Goal: Task Accomplishment & Management: Manage account settings

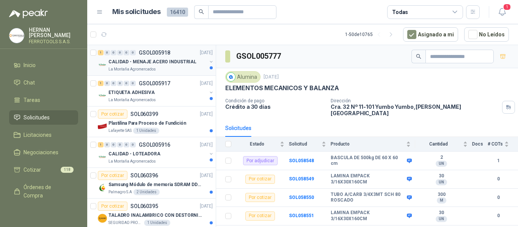
click at [169, 58] on p "CALIDAD - MENAJE ACERO INDUSTRIAL" at bounding box center [152, 61] width 88 height 7
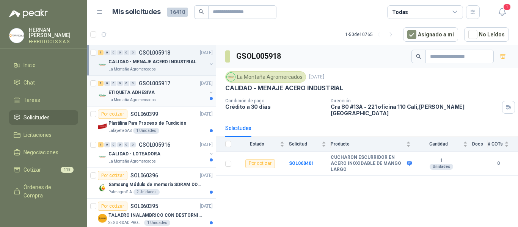
click at [173, 89] on div "ETIQUETA ADHESIVA" at bounding box center [157, 92] width 98 height 9
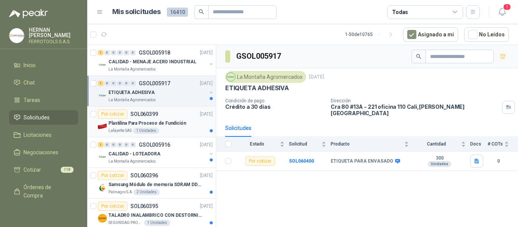
click at [182, 116] on div "Por cotizar SOL060399 06/10/25" at bounding box center [155, 114] width 115 height 9
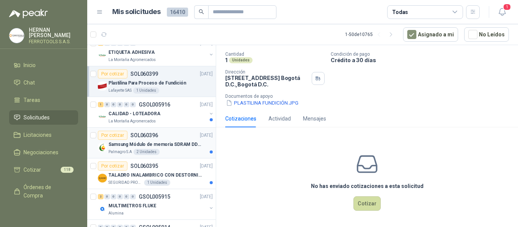
scroll to position [76, 0]
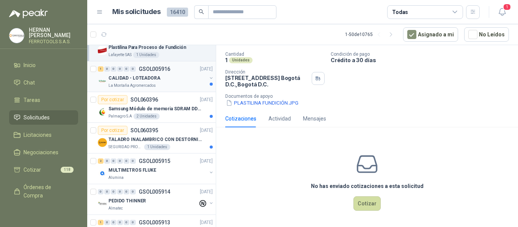
click at [173, 75] on div "CALIDAD - LOTEADORA" at bounding box center [157, 78] width 98 height 9
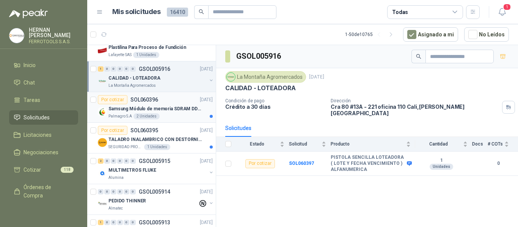
click at [158, 112] on p "Samsung Módulo de memoria SDRAM DDR4 M393A2G40DB0 de 16 GB M393A2G40DB0-CPB" at bounding box center [155, 108] width 94 height 7
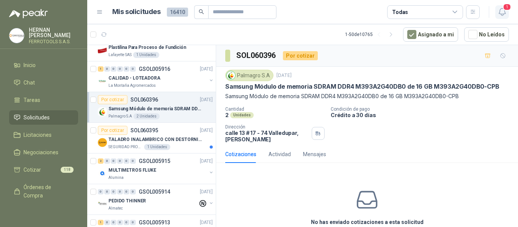
click at [503, 8] on span "1" at bounding box center [507, 6] width 8 height 7
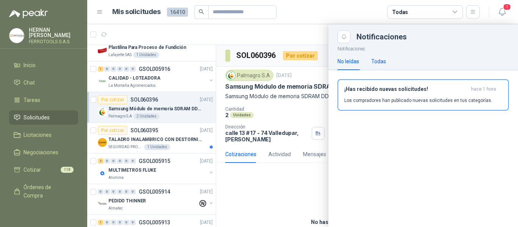
click at [383, 60] on div "Todas" at bounding box center [378, 61] width 15 height 8
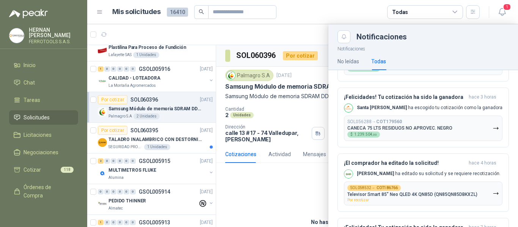
scroll to position [190, 0]
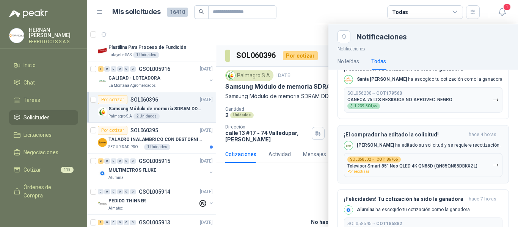
click at [422, 167] on p "Televisor Smart 85” Neo QLED 4K QN85D (QN85QN85DBKXZL)" at bounding box center [412, 165] width 130 height 5
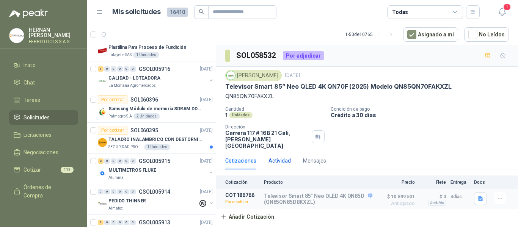
click at [278, 157] on div "Actividad" at bounding box center [279, 161] width 22 height 8
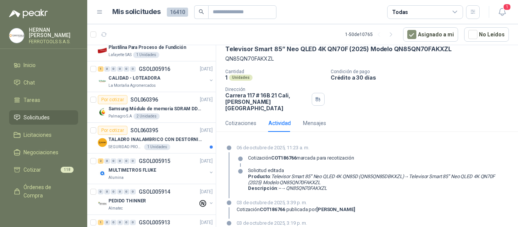
scroll to position [26, 0]
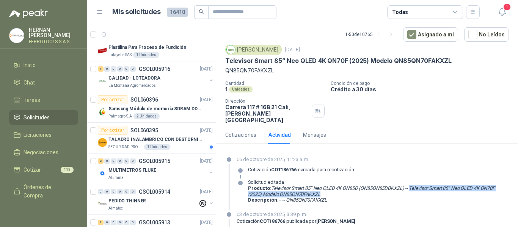
drag, startPoint x: 424, startPoint y: 188, endPoint x: 438, endPoint y: 187, distance: 14.4
click at [438, 187] on p "Producto : Televisor Smart 85” Neo QLED 4K QN85D (QN85QN85DBKXZL) → Televisor S…" at bounding box center [378, 191] width 261 height 12
copy em "Televisor Smart 85” Neo QLED 4K QN70F (2025) Modelo QN85QN70FAKXZL"
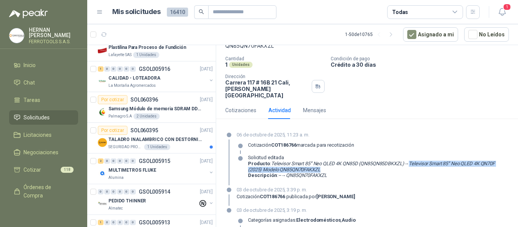
scroll to position [64, 0]
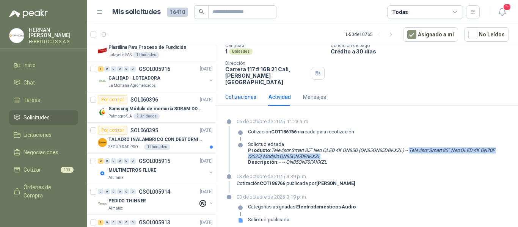
click at [244, 93] on div "Cotizaciones" at bounding box center [240, 97] width 31 height 8
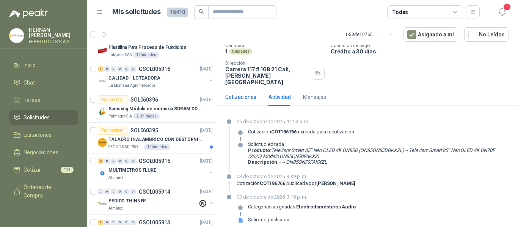
scroll to position [0, 0]
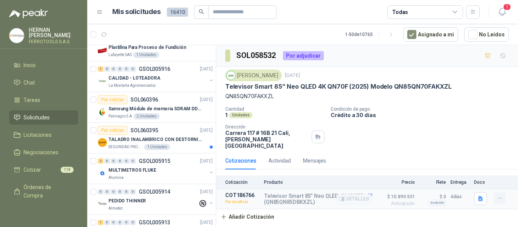
click at [504, 192] on button "button" at bounding box center [499, 198] width 12 height 12
click at [467, 146] on button "Editar" at bounding box center [484, 148] width 61 height 12
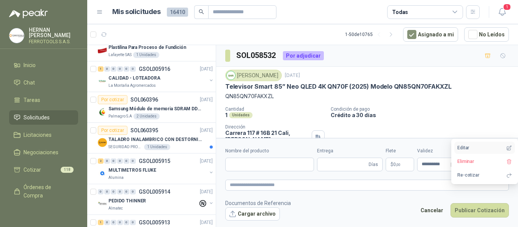
type input "**********"
type input "*"
type input "**********"
type textarea "**********"
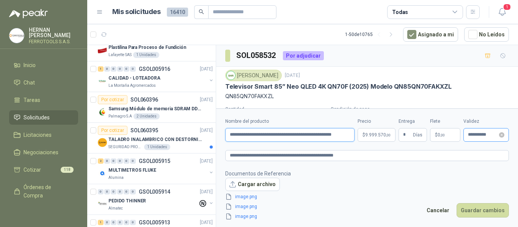
scroll to position [0, 7]
drag, startPoint x: 229, startPoint y: 135, endPoint x: 507, endPoint y: 140, distance: 278.2
click at [507, 140] on div "**********" at bounding box center [367, 130] width 284 height 24
paste input "text"
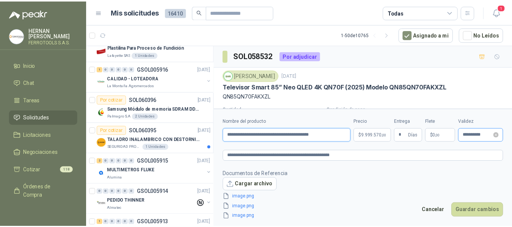
scroll to position [0, 0]
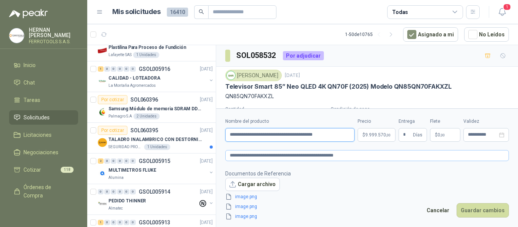
type input "**********"
drag, startPoint x: 397, startPoint y: 156, endPoint x: 0, endPoint y: 152, distance: 396.8
click at [0, 152] on div "HERNAN RUALES FERROTOOLS S.A.S. Inicio Chat Tareas Solicitudes Licitaciones Neg…" at bounding box center [259, 113] width 518 height 227
paste textarea
type textarea "**********"
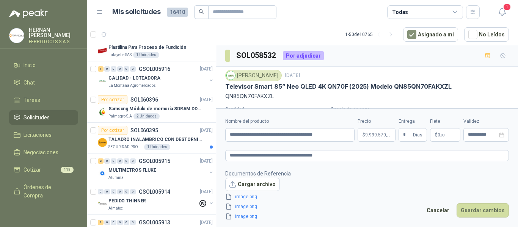
click at [371, 136] on span "9.999.570 ,00" at bounding box center [377, 135] width 25 height 5
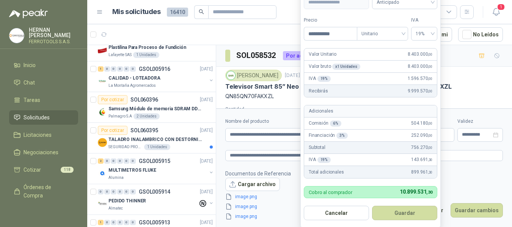
drag, startPoint x: 347, startPoint y: 33, endPoint x: 218, endPoint y: 33, distance: 128.9
click at [218, 33] on body "HERNAN RUALES FERROTOOLS S.A.S. Inicio Chat Tareas Solicitudes Licitaciones Neg…" at bounding box center [256, 113] width 512 height 227
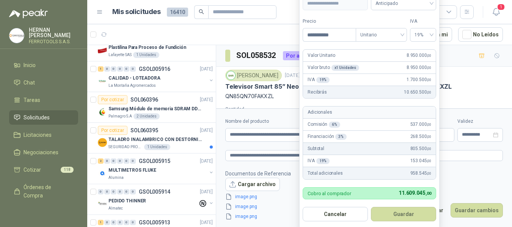
scroll to position [2, 0]
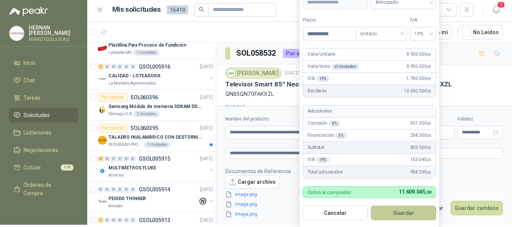
type input "**********"
click at [399, 216] on button "Guardar" at bounding box center [403, 213] width 65 height 14
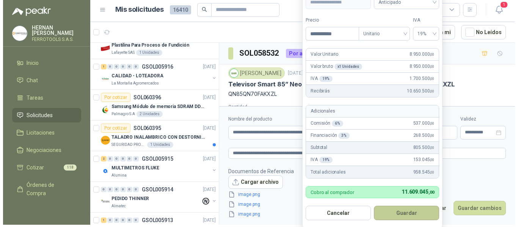
scroll to position [0, 0]
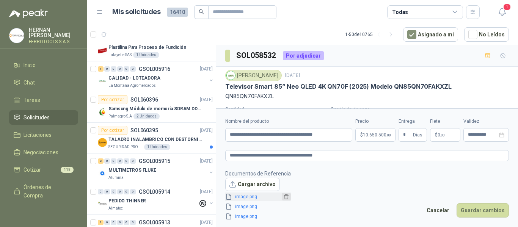
click at [285, 196] on icon "delete" at bounding box center [286, 196] width 5 height 5
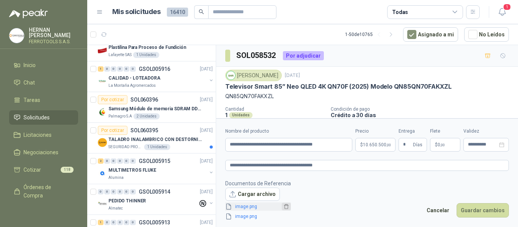
click at [284, 205] on icon "delete" at bounding box center [286, 206] width 5 height 5
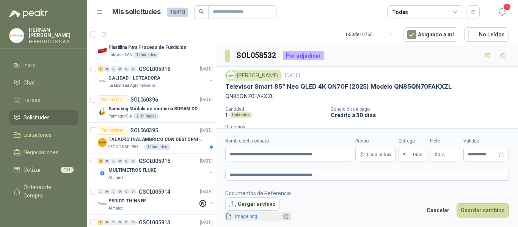
click at [284, 218] on icon "delete" at bounding box center [286, 216] width 5 height 5
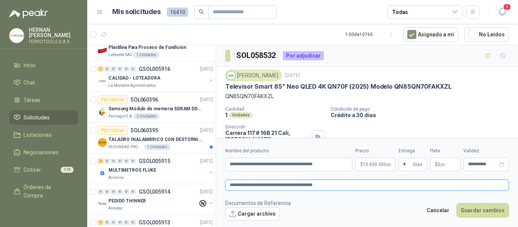
click at [356, 185] on textarea "**********" at bounding box center [367, 185] width 284 height 11
paste textarea "**********"
type textarea "**********"
paste textarea "**********"
type textarea "**********"
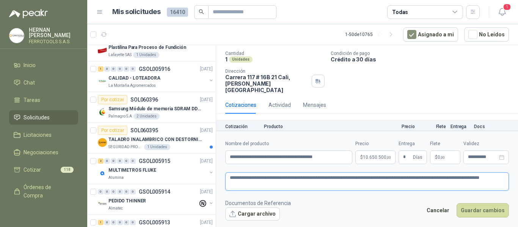
scroll to position [72, 0]
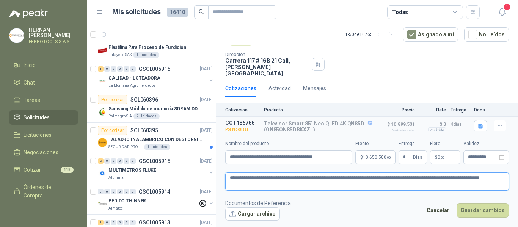
type textarea "**********"
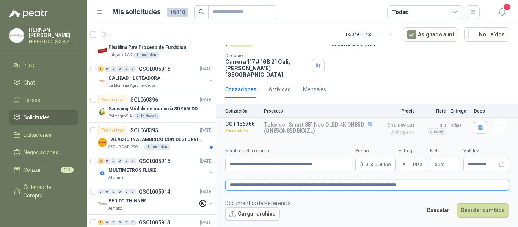
scroll to position [65, 0]
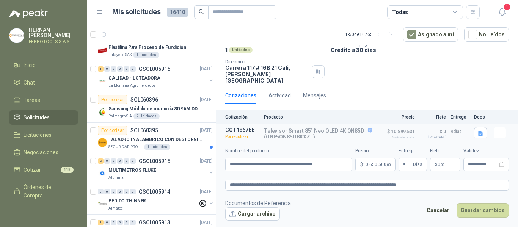
click at [321, 208] on footer "Documentos de Referencia Cargar archivo Cancelar Guardar cambios" at bounding box center [367, 210] width 284 height 22
type textarea "**********"
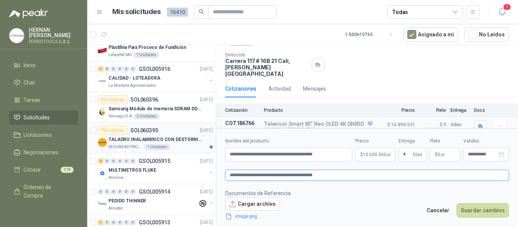
scroll to position [72, 0]
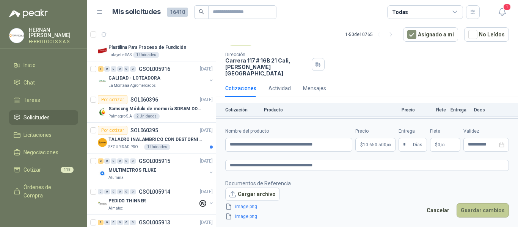
click at [484, 210] on button "Guardar cambios" at bounding box center [482, 210] width 52 height 14
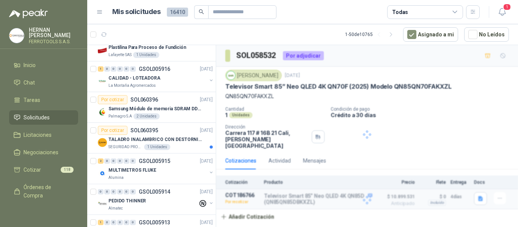
scroll to position [0, 0]
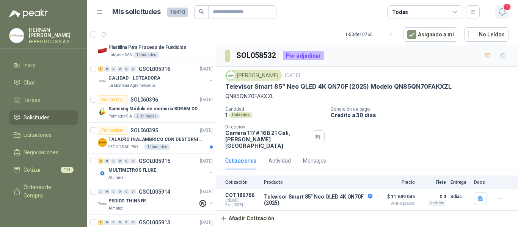
click at [504, 11] on span "1" at bounding box center [507, 6] width 8 height 7
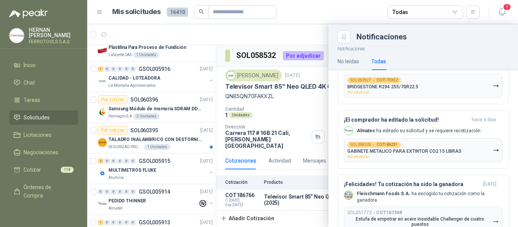
scroll to position [493, 0]
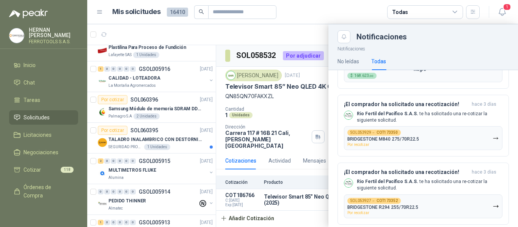
click at [193, 33] on div at bounding box center [302, 125] width 431 height 203
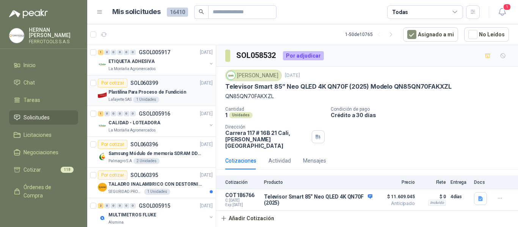
scroll to position [76, 0]
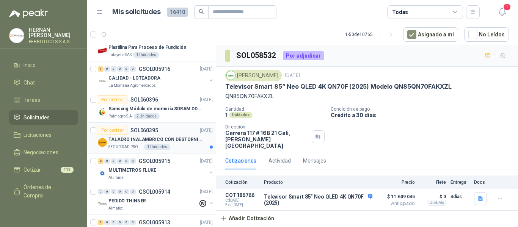
click at [178, 137] on p "TALADRO INALAMBRICO CON DESTORNILLADOR DE ESTRIA" at bounding box center [155, 139] width 94 height 7
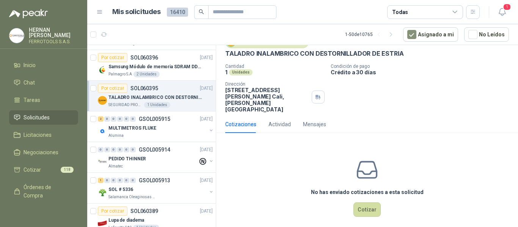
scroll to position [152, 0]
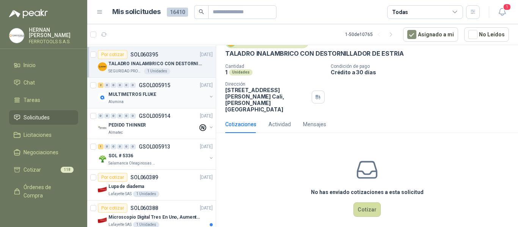
click at [177, 94] on div "MULTIMETROS FLUKE" at bounding box center [157, 94] width 98 height 9
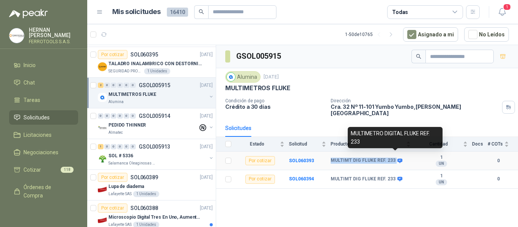
drag, startPoint x: 324, startPoint y: 153, endPoint x: 397, endPoint y: 156, distance: 73.2
click at [397, 156] on tr "Por cotizar SOL060393 MULTIMT DIG FLUKE REF. 233 1 UN 0" at bounding box center [367, 161] width 302 height 19
copy tr "MULTIMT DIG FLUKE REF. 233"
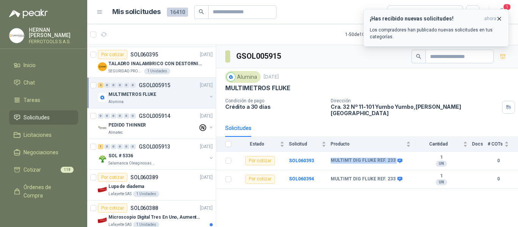
click at [453, 31] on p "Los compradores han publicado nuevas solicitudes en tus categorías." at bounding box center [436, 34] width 133 height 14
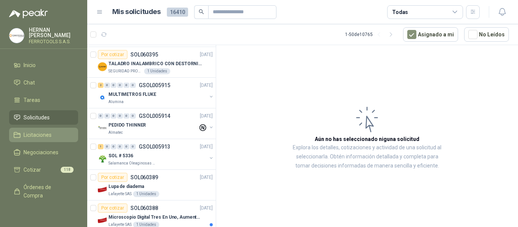
click at [32, 133] on span "Licitaciones" at bounding box center [37, 135] width 28 height 8
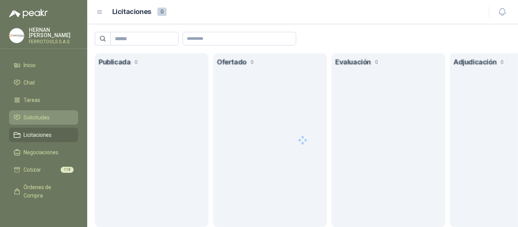
click at [36, 118] on span "Solicitudes" at bounding box center [36, 117] width 26 height 8
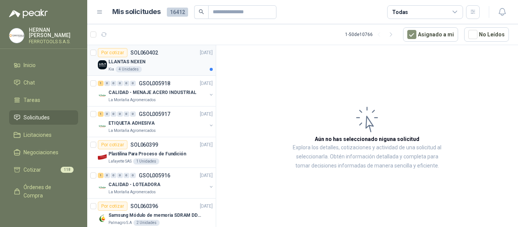
click at [127, 64] on p "LLANTAS NEXEN" at bounding box center [126, 61] width 37 height 7
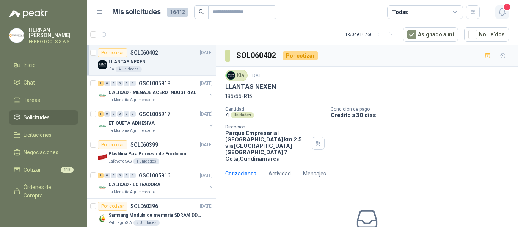
click at [504, 11] on span "1" at bounding box center [507, 6] width 8 height 7
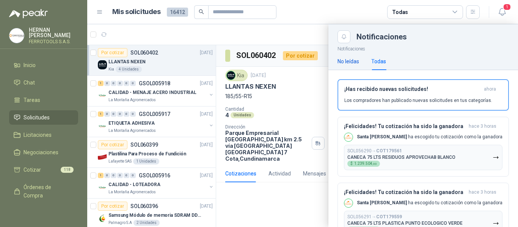
click at [349, 63] on div "No leídas" at bounding box center [348, 61] width 22 height 8
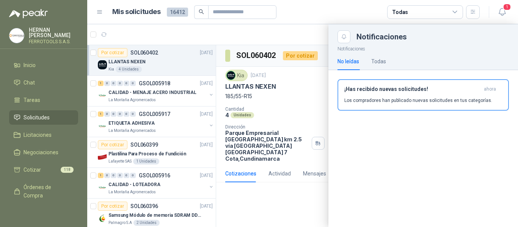
click at [400, 97] on p "Los compradores han publicado nuevas solicitudes en tus categorías." at bounding box center [418, 100] width 148 height 7
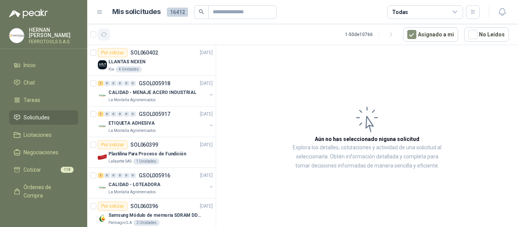
click at [103, 34] on icon "button" at bounding box center [104, 34] width 6 height 6
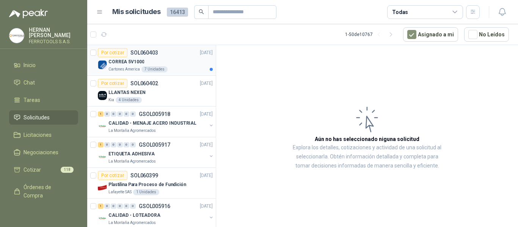
click at [185, 64] on div "CORREA 5V1000" at bounding box center [160, 61] width 104 height 9
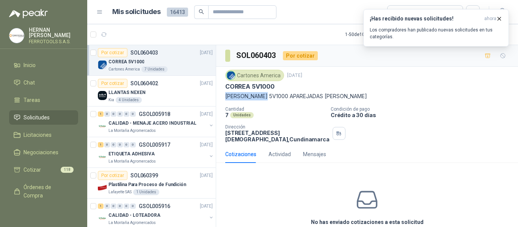
drag, startPoint x: 225, startPoint y: 95, endPoint x: 267, endPoint y: 93, distance: 42.1
click at [267, 93] on p "CORREA 5V1000 APAREJADAS MARCA GATES" at bounding box center [367, 96] width 284 height 8
copy p "CORREA 5V1000"
click at [447, 33] on p "Los compradores han publicado nuevas solicitudes en tus categorías." at bounding box center [436, 34] width 133 height 14
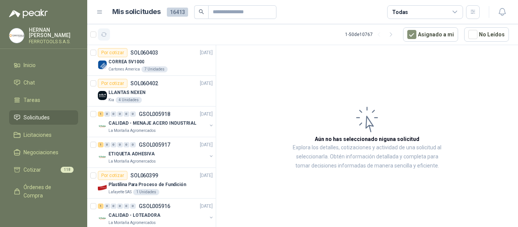
click at [107, 35] on icon "button" at bounding box center [104, 34] width 6 height 6
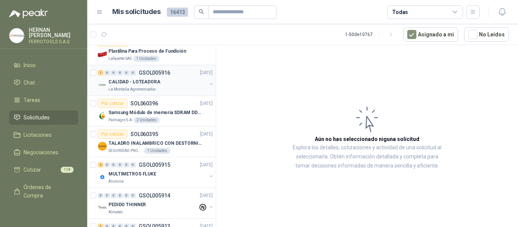
scroll to position [152, 0]
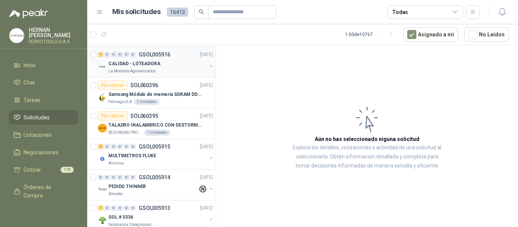
click at [170, 159] on div "MULTIMETROS FLUKE" at bounding box center [157, 155] width 98 height 9
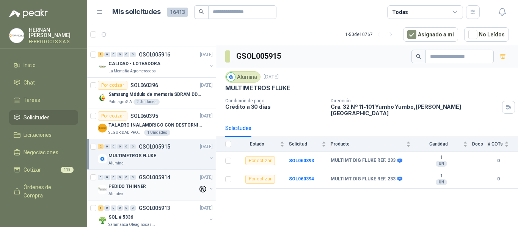
click at [147, 188] on div "PEDIDO THINNER" at bounding box center [152, 186] width 89 height 9
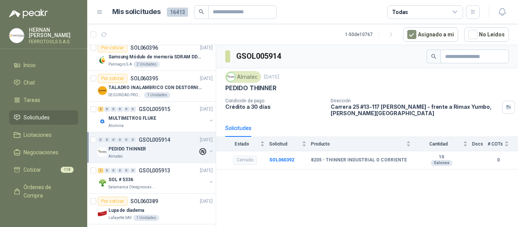
scroll to position [190, 0]
click at [147, 183] on div "SOL # 5336" at bounding box center [157, 179] width 98 height 9
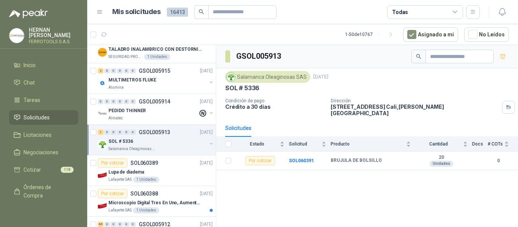
scroll to position [265, 0]
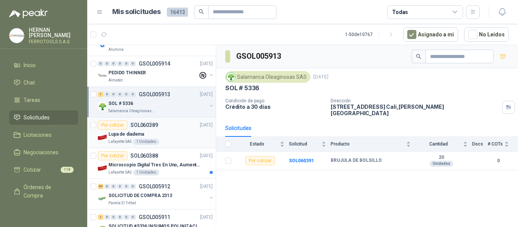
click at [167, 128] on div "Por cotizar SOL060389 06/10/25" at bounding box center [155, 125] width 115 height 9
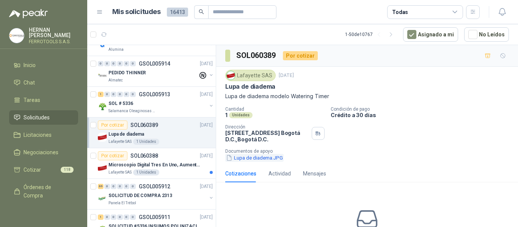
click at [254, 160] on button "Lupa de diadema.JPG" at bounding box center [254, 158] width 58 height 8
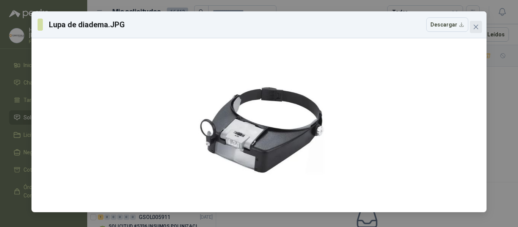
click at [478, 27] on icon "close" at bounding box center [476, 27] width 6 height 6
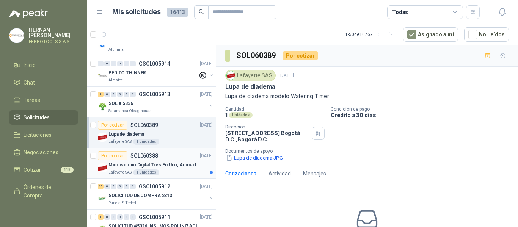
click at [167, 161] on p "Microscopio Digital Tres En Uno, Aumento De 1000x" at bounding box center [155, 164] width 94 height 7
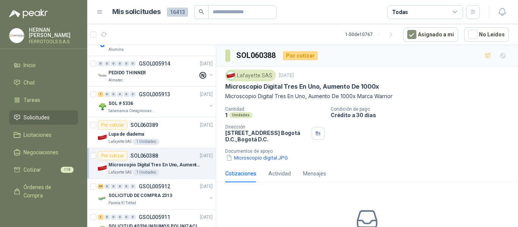
scroll to position [38, 0]
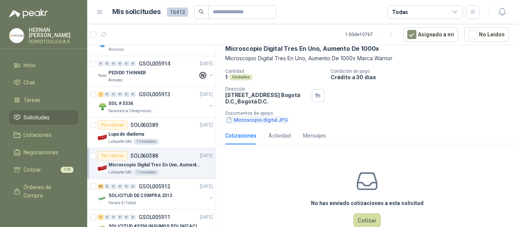
click at [272, 118] on button "Microscopio digital.JPG" at bounding box center [256, 120] width 63 height 8
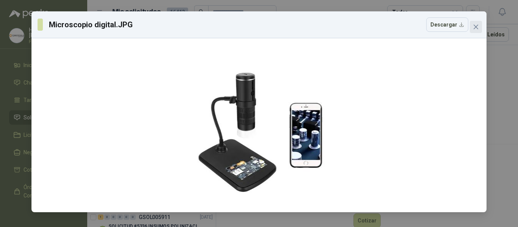
click at [477, 30] on button "Close" at bounding box center [476, 27] width 12 height 12
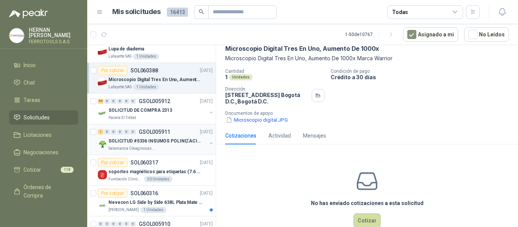
scroll to position [379, 0]
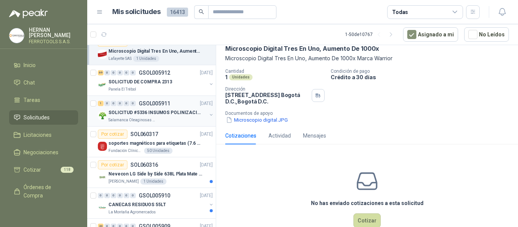
click at [171, 111] on p "SOLICITUD #5336 INSUMOS POLINIZACIÓN" at bounding box center [155, 112] width 94 height 7
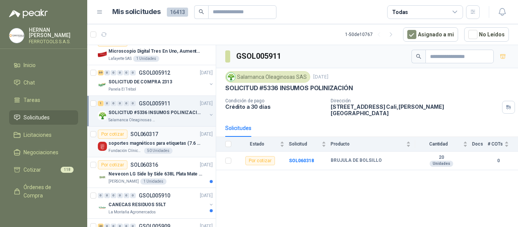
click at [190, 140] on p "soportes magnéticos para etiquetas (7.6 cm x 12.6 cm)" at bounding box center [155, 143] width 94 height 7
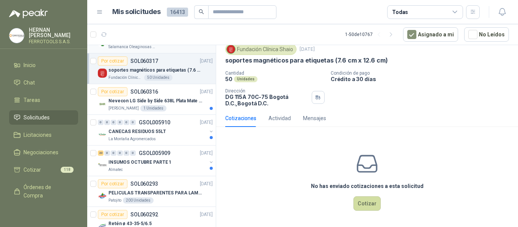
scroll to position [455, 0]
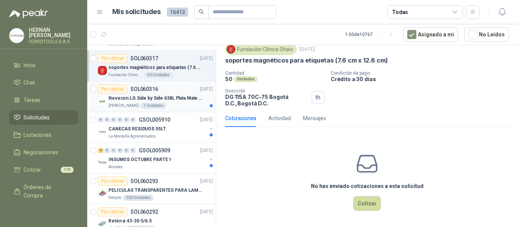
click at [177, 97] on p "Nevecon LG Side by Side 638L Plata Mate Disp. de agua/hielo MOD GS66SPY" at bounding box center [155, 98] width 94 height 7
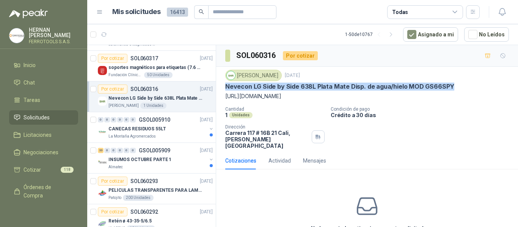
drag, startPoint x: 223, startPoint y: 89, endPoint x: 479, endPoint y: 90, distance: 256.2
click at [479, 90] on div "S Holguín Ramos 6 oct, 2025 Nevecon LG Side by Side 638L Plata Mate Disp. de ag…" at bounding box center [367, 109] width 302 height 85
copy p "Nevecon LG Side by Side 638L Plata Mate Disp. de agua/hielo MOD GS66SPY"
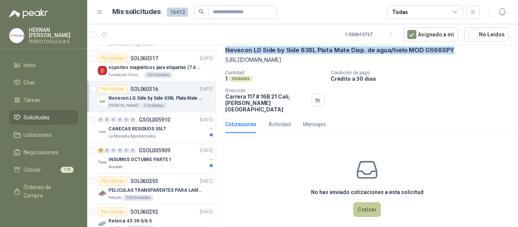
click at [368, 202] on button "Cotizar" at bounding box center [366, 209] width 27 height 14
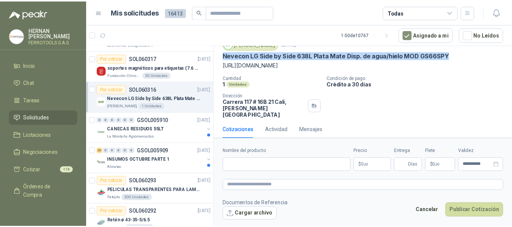
scroll to position [31, 0]
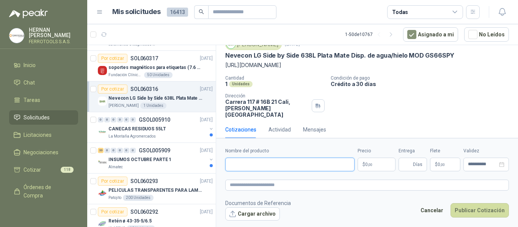
click at [284, 167] on input "Nombre del producto" at bounding box center [289, 165] width 129 height 14
paste input "**********"
type input "**********"
click at [305, 184] on textarea at bounding box center [367, 185] width 284 height 11
paste textarea "**********"
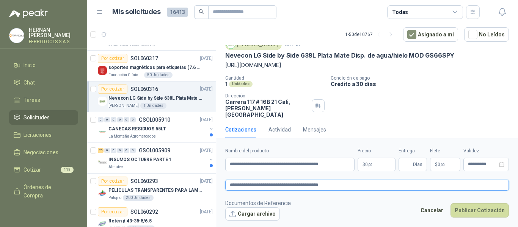
type textarea "**********"
click at [379, 166] on body "HERNAN RUALES FERROTOOLS S.A.S. Inicio Chat Tareas Solicitudes Licitaciones Neg…" at bounding box center [259, 113] width 518 height 227
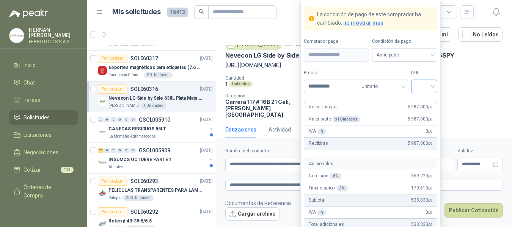
type input "**********"
click at [422, 80] on input "search" at bounding box center [423, 85] width 17 height 11
click at [422, 101] on div "19%" at bounding box center [424, 102] width 14 height 8
click at [419, 70] on label "IVA" at bounding box center [424, 72] width 26 height 7
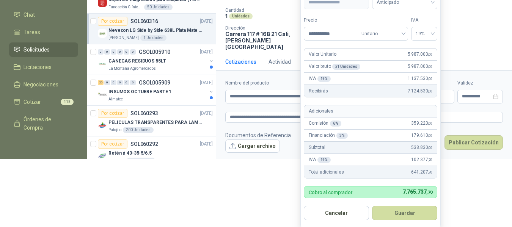
click at [409, 212] on button "Guardar" at bounding box center [404, 213] width 65 height 14
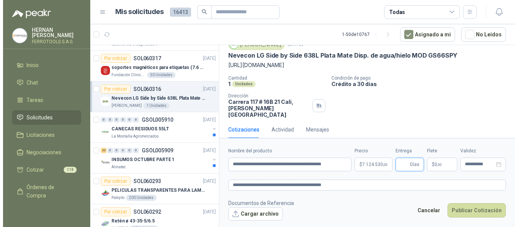
scroll to position [0, 0]
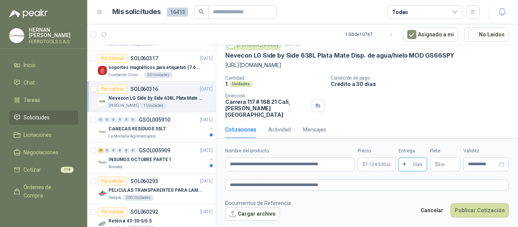
type input "*"
drag, startPoint x: 379, startPoint y: 204, endPoint x: 379, endPoint y: 197, distance: 6.5
click at [379, 204] on footer "Documentos de Referencia Cargar archivo Cancelar Publicar Cotización" at bounding box center [367, 210] width 284 height 22
click at [374, 189] on textarea "**********" at bounding box center [367, 185] width 284 height 11
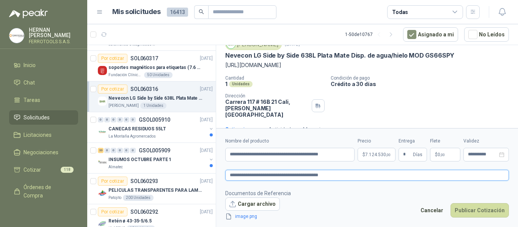
scroll to position [36, 0]
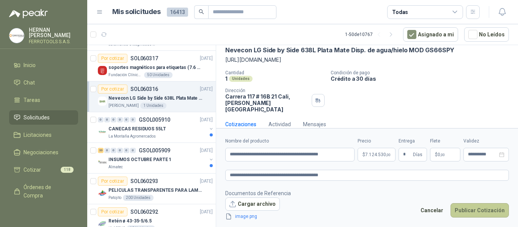
click at [483, 212] on button "Publicar Cotización" at bounding box center [479, 210] width 58 height 14
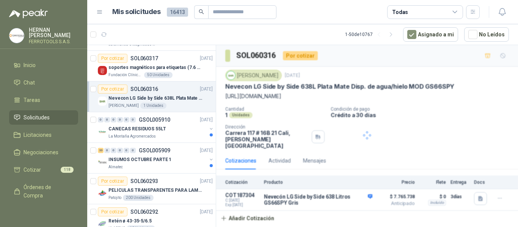
scroll to position [0, 0]
click at [197, 100] on p "Nevecon LG Side by Side 638L Plata Mate Disp. de agua/hielo MOD GS66SPY" at bounding box center [155, 98] width 94 height 7
click at [172, 123] on div "0 0 0 0 0 0 GSOL005910 06/10/25" at bounding box center [156, 119] width 116 height 9
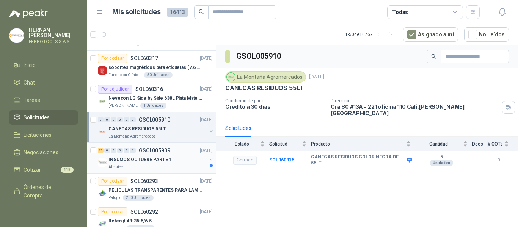
click at [158, 158] on p "INSUMOS OCTUBRE PARTE 1" at bounding box center [139, 159] width 63 height 7
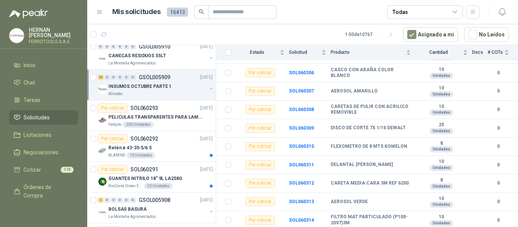
scroll to position [569, 0]
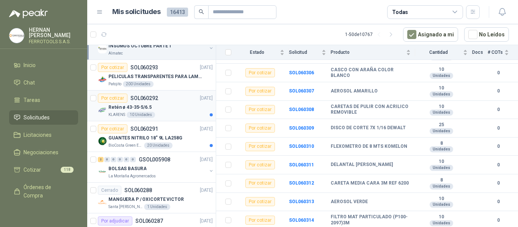
click at [174, 110] on div "Retén ø 43-35-5/6.5" at bounding box center [160, 107] width 104 height 9
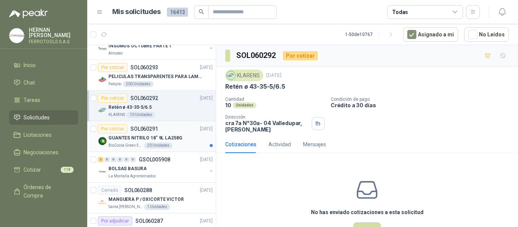
click at [175, 145] on div "BioCosta Green Energy S.A.S 20 Unidades" at bounding box center [160, 146] width 104 height 6
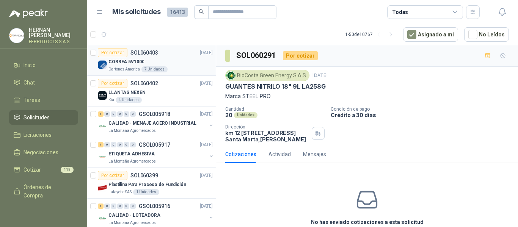
click at [182, 65] on div "CORREA 5V1000" at bounding box center [160, 61] width 104 height 9
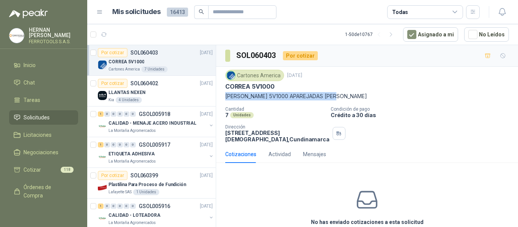
drag, startPoint x: 224, startPoint y: 97, endPoint x: 342, endPoint y: 101, distance: 117.9
click at [342, 101] on div "Cartones America 6 oct, 2025 CORREA 5V1000 CORREA 5V1000 APAREJADAS MARCA GATES…" at bounding box center [367, 106] width 302 height 79
copy p "CORREA 5V1000 APAREJADAS MARCA GATES"
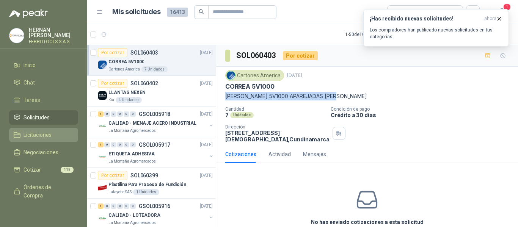
click at [36, 131] on span "Licitaciones" at bounding box center [37, 135] width 28 height 8
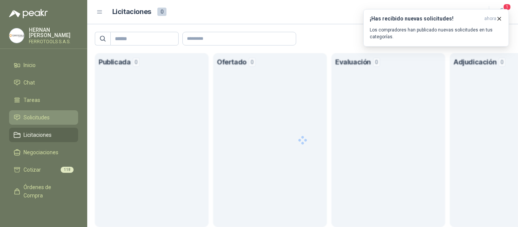
click at [40, 120] on link "Solicitudes" at bounding box center [43, 117] width 69 height 14
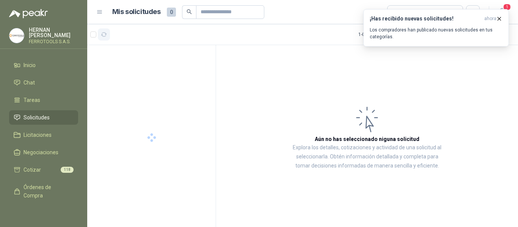
click at [105, 36] on icon "button" at bounding box center [104, 34] width 6 height 6
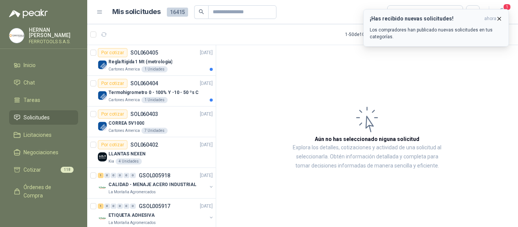
click at [447, 19] on h3 "¡Has recibido nuevas solicitudes!" at bounding box center [425, 19] width 111 height 6
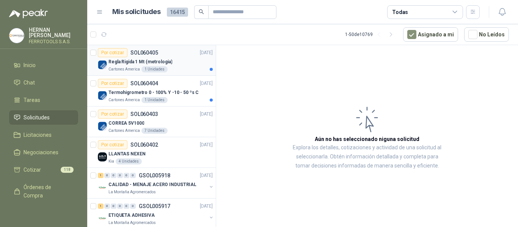
click at [122, 60] on p "Regla Rigida 1 Mt (metrologia)" at bounding box center [140, 61] width 64 height 7
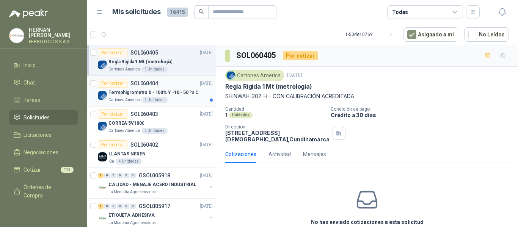
click at [120, 85] on div "Por cotizar" at bounding box center [113, 83] width 30 height 9
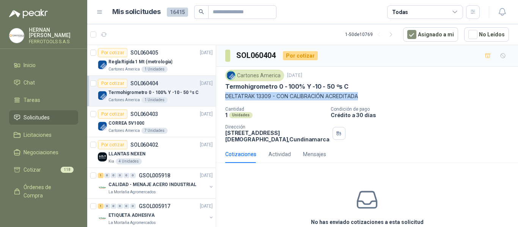
drag, startPoint x: 223, startPoint y: 97, endPoint x: 371, endPoint y: 94, distance: 148.2
click at [371, 94] on div "Cartones America 6 oct, 2025 Termohigrometro 0 - 100% Y -10 - 50 ºs C DELTATRA…" at bounding box center [367, 106] width 302 height 79
copy p "DELTATRAK 13309 - CON CALIBRACIÓN ACREDITADA"
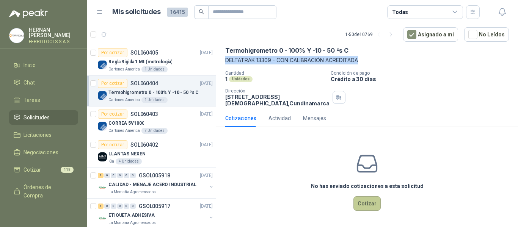
click at [367, 203] on button "Cotizar" at bounding box center [366, 203] width 27 height 14
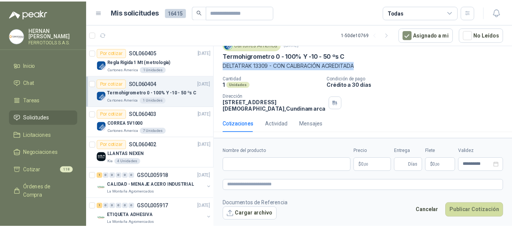
scroll to position [38, 0]
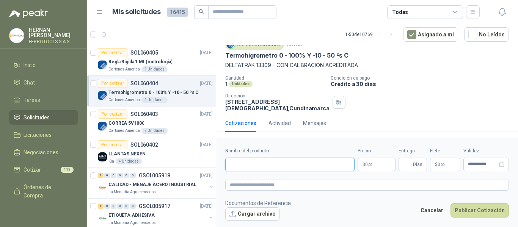
click at [294, 162] on input "Nombre del producto" at bounding box center [289, 165] width 129 height 14
paste input "**********"
type input "**********"
click at [290, 184] on textarea at bounding box center [367, 185] width 284 height 11
paste textarea "**********"
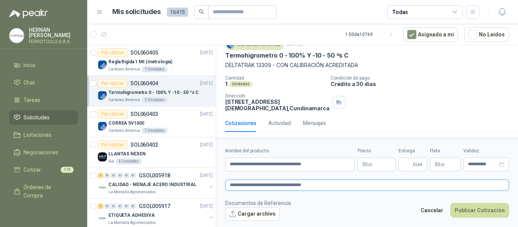
type textarea "**********"
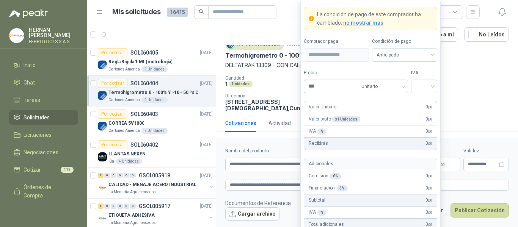
click at [385, 158] on body "HERNAN RUALES FERROTOOLS S.A.S. Inicio Chat Tareas Solicitudes Licitaciones Neg…" at bounding box center [259, 113] width 518 height 227
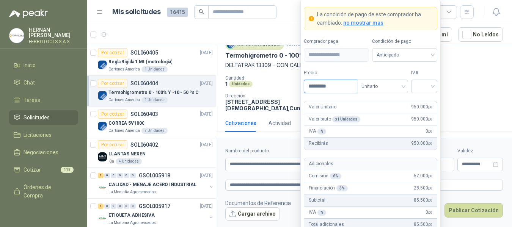
click at [316, 85] on input "*********" at bounding box center [330, 86] width 53 height 13
type input "**********"
click at [428, 88] on input "search" at bounding box center [423, 85] width 17 height 11
click at [422, 100] on div "19%" at bounding box center [424, 102] width 14 height 8
click at [428, 69] on label "IVA" at bounding box center [424, 72] width 26 height 7
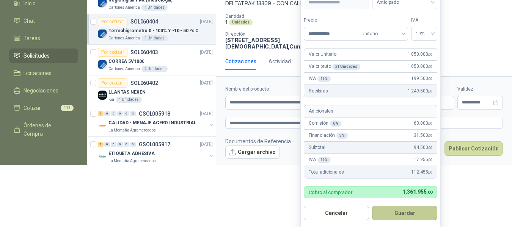
click at [413, 213] on button "Guardar" at bounding box center [404, 213] width 65 height 14
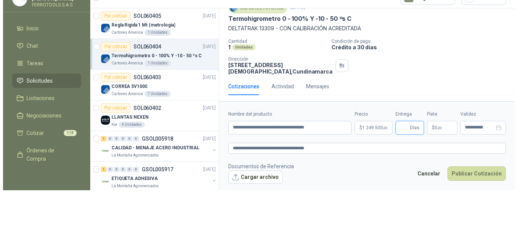
scroll to position [0, 0]
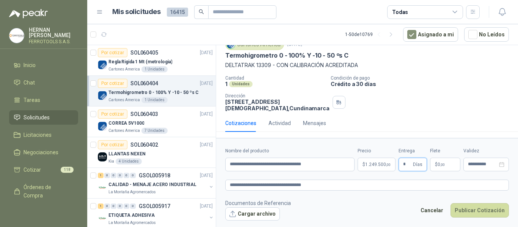
type input "*"
click at [381, 206] on footer "Documentos de Referencia Cargar archivo Cancelar Publicar Cotización" at bounding box center [367, 210] width 284 height 22
click at [379, 187] on textarea "**********" at bounding box center [367, 185] width 284 height 11
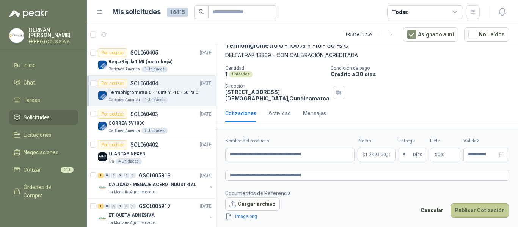
click at [476, 213] on button "Publicar Cotización" at bounding box center [479, 210] width 58 height 14
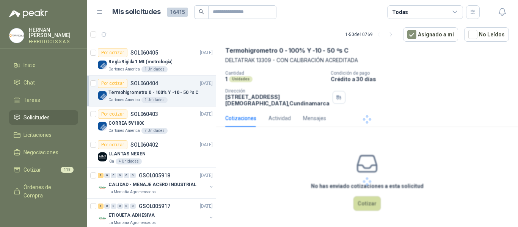
scroll to position [0, 0]
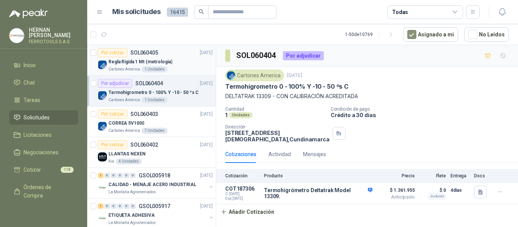
click at [175, 61] on div "Regla Rigida 1 Mt (metrologia)" at bounding box center [160, 61] width 104 height 9
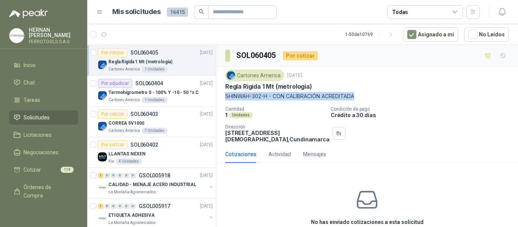
drag, startPoint x: 224, startPoint y: 96, endPoint x: 383, endPoint y: 98, distance: 158.4
click at [383, 98] on div "Cartones America 6 oct, 2025 Regla Rigida 1 Mt (metrologia) SHINWAH-302-H - CO…" at bounding box center [367, 106] width 302 height 79
copy p "SHINWAH-302-H - CON CALIBRACIÓN ACREDITADA"
click at [241, 99] on p "SHINWAH-302-H - CON CALIBRACIÓN ACREDITADA" at bounding box center [367, 96] width 284 height 8
drag, startPoint x: 224, startPoint y: 96, endPoint x: 270, endPoint y: 99, distance: 46.3
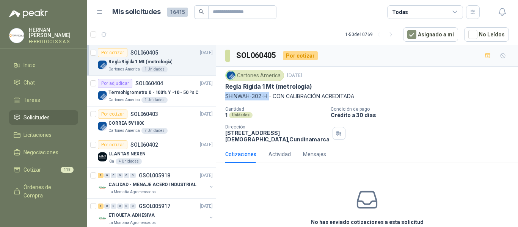
click at [270, 99] on div "Cartones America 6 oct, 2025 Regla Rigida 1 Mt (metrologia) SHINWAH-302-H - CO…" at bounding box center [367, 106] width 302 height 79
copy p "SHINWAH-302-H"
click at [192, 125] on div "CORREA 5V1000" at bounding box center [160, 123] width 104 height 9
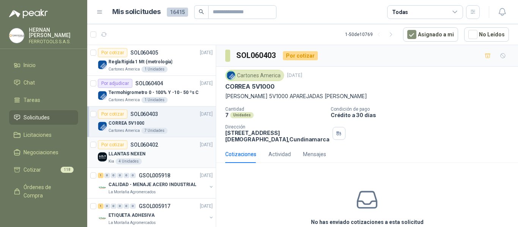
click at [177, 161] on div "Kia 4 Unidades" at bounding box center [160, 161] width 104 height 6
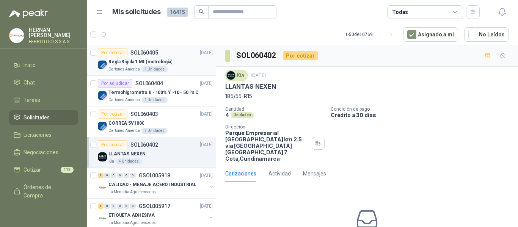
click at [200, 58] on div "Regla Rigida 1 Mt (metrologia)" at bounding box center [160, 61] width 104 height 9
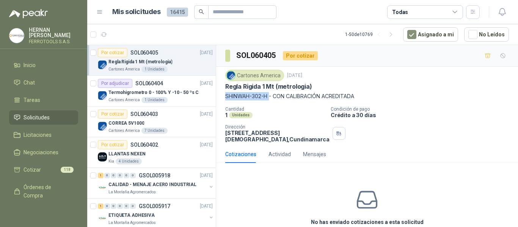
drag, startPoint x: 224, startPoint y: 97, endPoint x: 270, endPoint y: 96, distance: 46.3
click at [270, 96] on div "Cartones America 6 oct, 2025 Regla Rigida 1 Mt (metrologia) SHINWAH-302-H - CO…" at bounding box center [367, 106] width 302 height 79
drag, startPoint x: 225, startPoint y: 87, endPoint x: 268, endPoint y: 98, distance: 44.6
click at [268, 98] on div "Cartones America 6 oct, 2025 Regla Rigida 1 Mt (metrologia) SHINWAH-302-H - CO…" at bounding box center [367, 106] width 302 height 79
copy div "Regla Rigida 1 Mt (metrologia) SHINWAH-302-H"
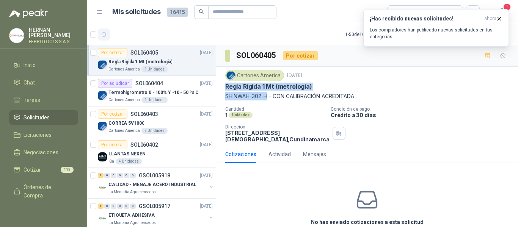
click at [103, 31] on icon "button" at bounding box center [104, 34] width 6 height 6
click at [463, 36] on p "Los compradores han publicado nuevas solicitudes en tus categorías." at bounding box center [436, 34] width 133 height 14
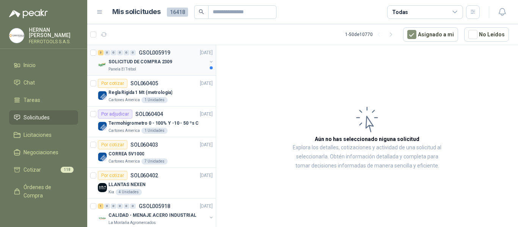
click at [162, 69] on div "Panela El Trébol" at bounding box center [157, 69] width 98 height 6
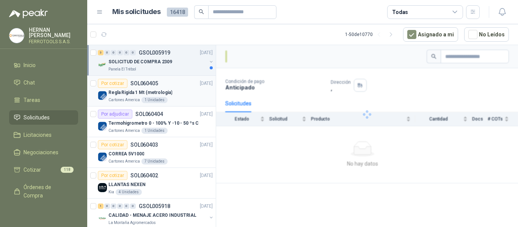
click at [156, 92] on p "Regla Rigida 1 Mt (metrologia)" at bounding box center [140, 92] width 64 height 7
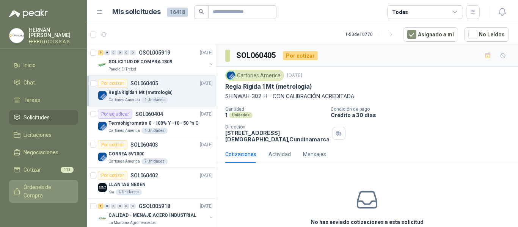
click at [42, 186] on span "Órdenes de Compra" at bounding box center [46, 191] width 47 height 17
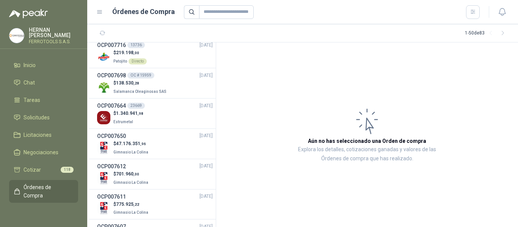
scroll to position [341, 0]
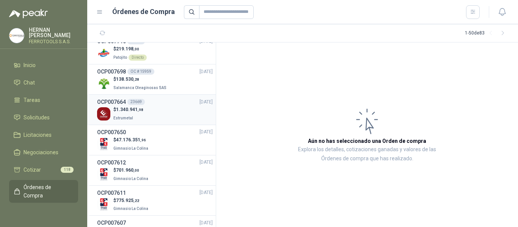
click at [164, 113] on div "$ 1.340.941 ,98 Estrumetal" at bounding box center [155, 114] width 116 height 16
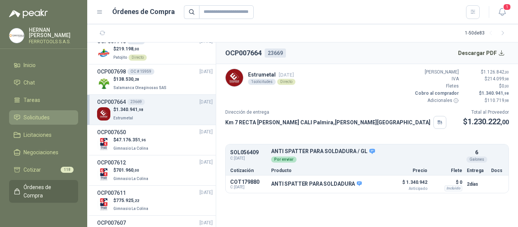
click at [31, 120] on span "Solicitudes" at bounding box center [36, 117] width 26 height 8
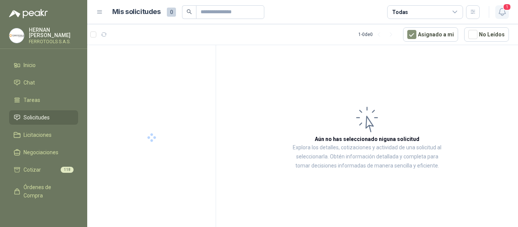
click at [506, 12] on icon "button" at bounding box center [501, 11] width 9 height 9
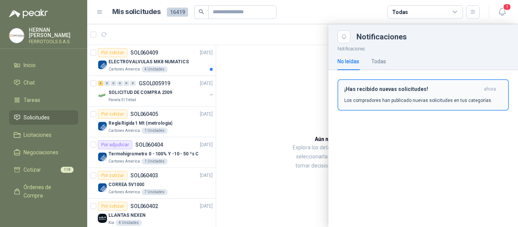
click at [437, 93] on div "¡Has recibido nuevas solicitudes! ahora Los compradores han publicado nuevas so…" at bounding box center [423, 95] width 158 height 18
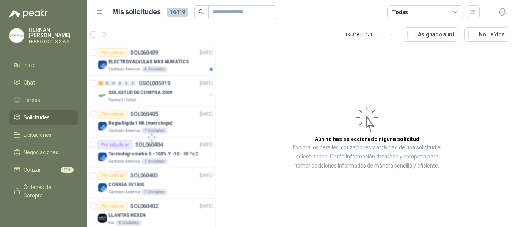
click at [176, 59] on div at bounding box center [151, 137] width 129 height 185
click at [175, 56] on div "Por cotizar SOL060409 06/10/25" at bounding box center [155, 52] width 115 height 9
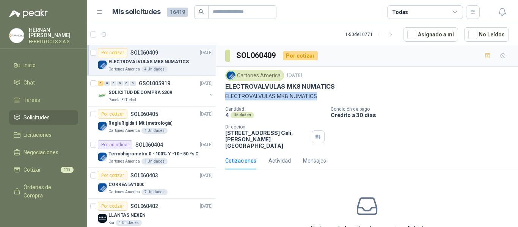
drag, startPoint x: 225, startPoint y: 95, endPoint x: 335, endPoint y: 97, distance: 110.3
click at [335, 97] on div "Cartones America 6 oct, 2025 ELECTROVALVULAS MK8 NUMATICS ELECTROVALVULAS MK8 …" at bounding box center [367, 109] width 302 height 85
copy p "ELECTROVALVULAS MK8 NUMATICS"
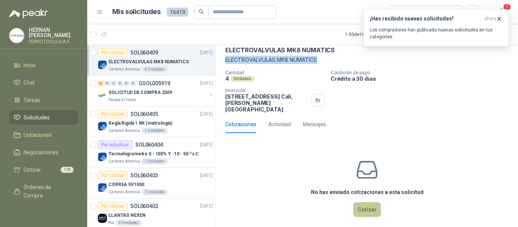
click at [354, 202] on button "Cotizar" at bounding box center [366, 209] width 27 height 14
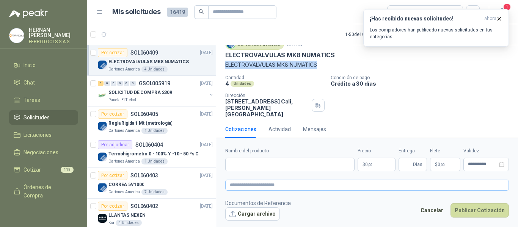
scroll to position [31, 0]
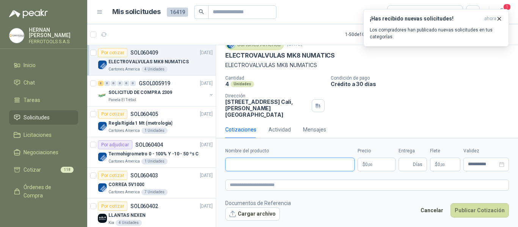
click at [295, 166] on input "Nombre del producto" at bounding box center [289, 165] width 129 height 14
paste input "**********"
type input "**********"
click at [306, 190] on textarea at bounding box center [367, 185] width 284 height 11
paste textarea "**********"
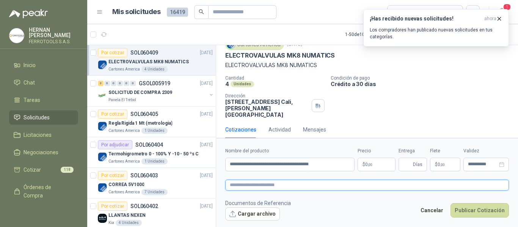
type textarea "**********"
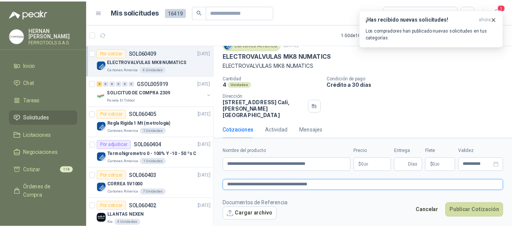
scroll to position [36, 0]
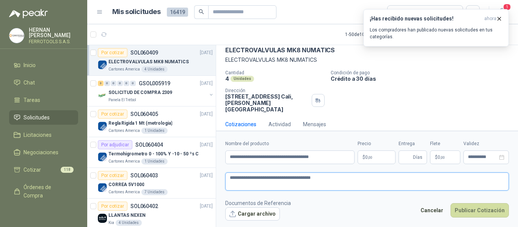
type textarea "**********"
click at [377, 161] on body "HERNAN RUALES FERROTOOLS S.A.S. Inicio Chat Tareas Solicitudes Licitaciones Neg…" at bounding box center [259, 113] width 518 height 227
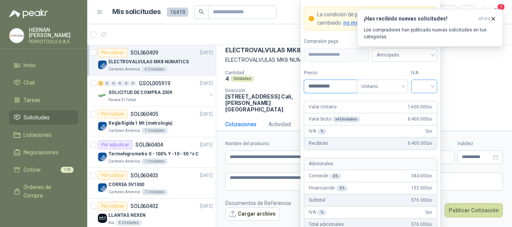
type input "**********"
drag, startPoint x: 427, startPoint y: 86, endPoint x: 429, endPoint y: 90, distance: 4.1
click at [428, 86] on input "search" at bounding box center [423, 85] width 17 height 11
click at [424, 100] on div "19%" at bounding box center [424, 102] width 14 height 8
click at [408, 67] on form "**********" at bounding box center [370, 140] width 140 height 282
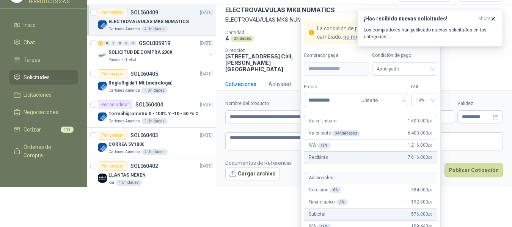
scroll to position [38, 0]
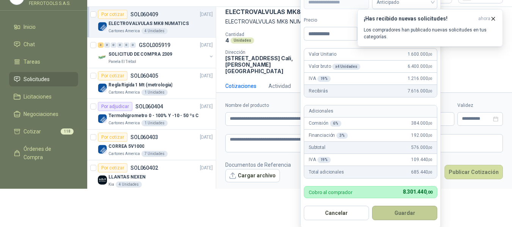
click at [416, 216] on button "Guardar" at bounding box center [404, 213] width 65 height 14
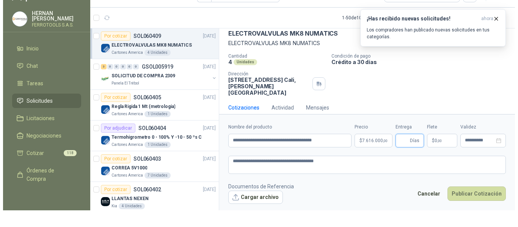
scroll to position [0, 0]
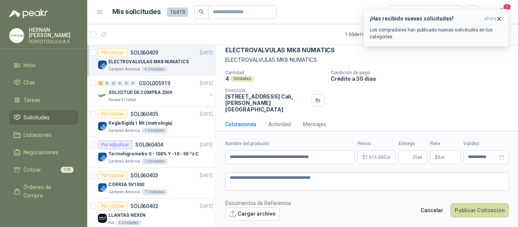
click at [498, 19] on icon "button" at bounding box center [499, 19] width 6 height 6
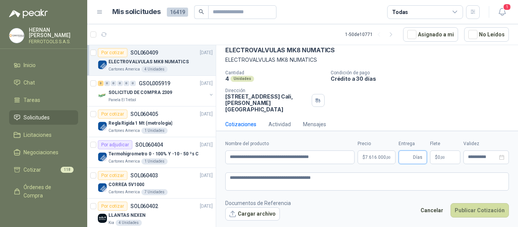
click at [409, 158] on input "Entrega" at bounding box center [407, 157] width 8 height 13
type input "**"
click at [420, 105] on div "Cantidad 4 Unidades Condición de pago Crédito a 30 días Dirección Calle 70 Nort…" at bounding box center [367, 91] width 284 height 42
click at [344, 187] on textarea "**********" at bounding box center [367, 181] width 284 height 18
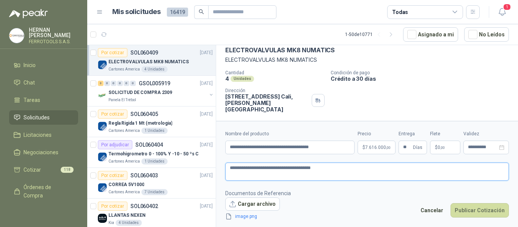
type textarea "**********"
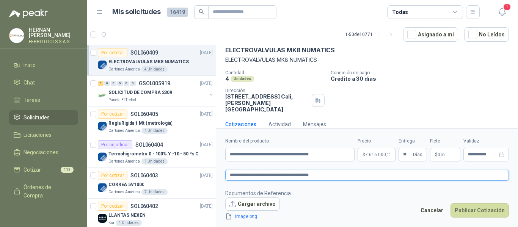
type textarea "**********"
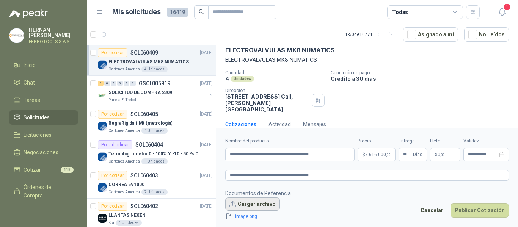
click at [269, 203] on button "Cargar archivo" at bounding box center [252, 204] width 55 height 14
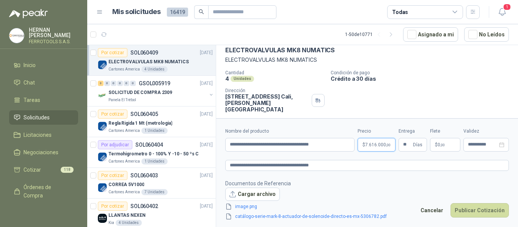
click at [375, 144] on body "HERNAN RUALES FERROTOOLS S.A.S. Inicio Chat Tareas Solicitudes Licitaciones Neg…" at bounding box center [259, 113] width 518 height 227
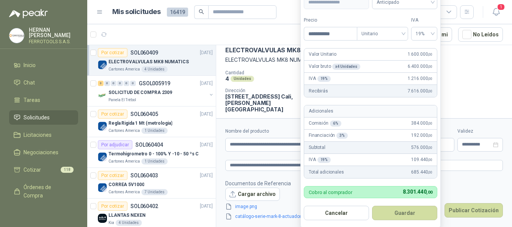
click at [474, 77] on p "Crédito a 30 días" at bounding box center [418, 78] width 180 height 6
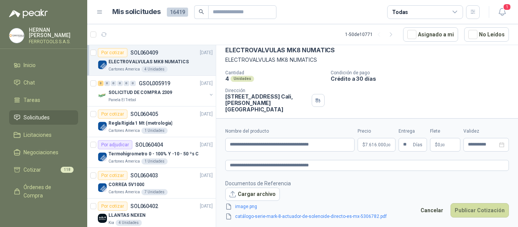
scroll to position [51, 0]
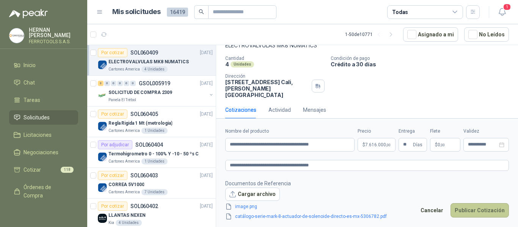
click at [486, 208] on button "Publicar Cotización" at bounding box center [479, 210] width 58 height 14
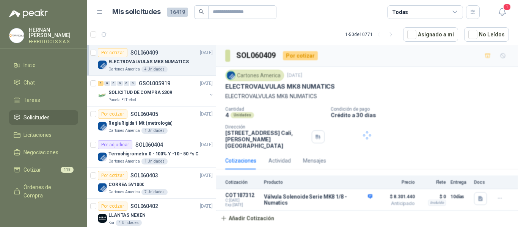
scroll to position [0, 0]
click at [504, 12] on icon "button" at bounding box center [501, 11] width 9 height 9
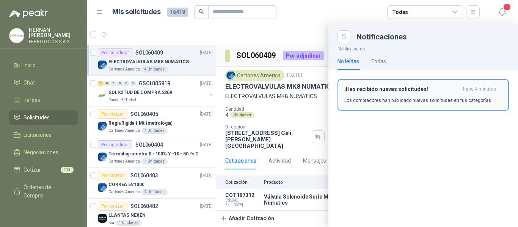
click at [376, 94] on div "¡Has recibido nuevas solicitudes! hace 4 minutos Los compradores han publicado …" at bounding box center [423, 95] width 158 height 18
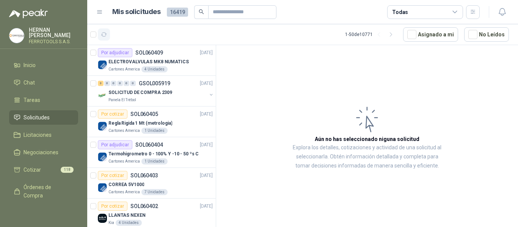
click at [102, 31] on icon "button" at bounding box center [104, 34] width 6 height 6
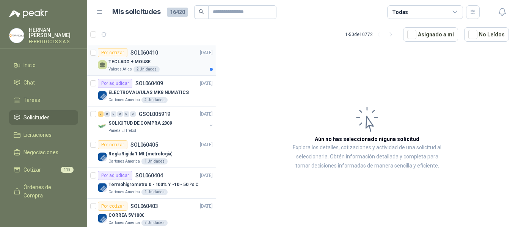
click at [185, 61] on div "TECLADO + MOUSE" at bounding box center [160, 61] width 104 height 9
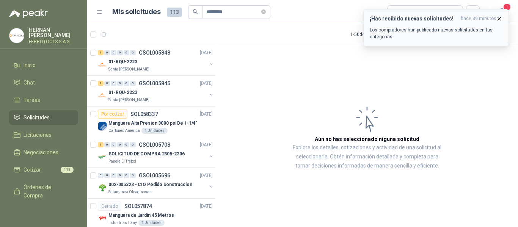
scroll to position [56, 0]
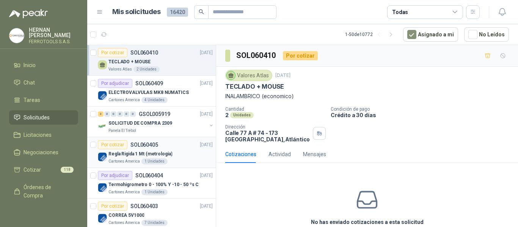
click at [184, 155] on div "Regla Rigida 1 Mt (metrologia)" at bounding box center [160, 153] width 104 height 9
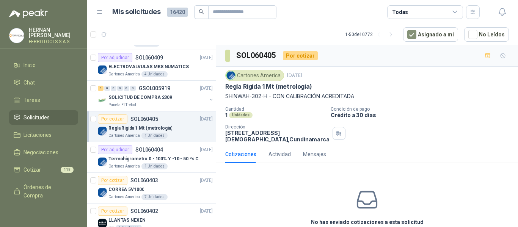
scroll to position [76, 0]
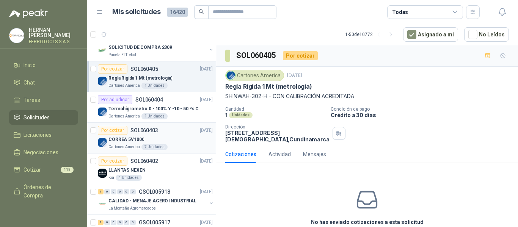
click at [183, 140] on div "CORREA 5V1000" at bounding box center [160, 139] width 104 height 9
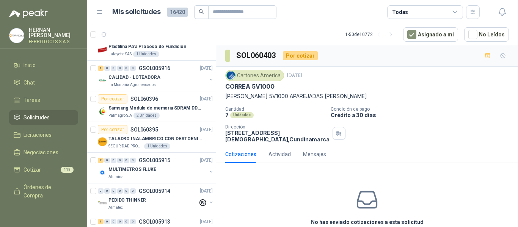
scroll to position [303, 0]
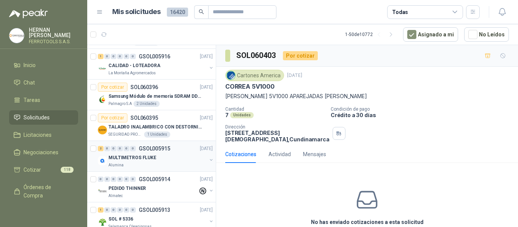
click at [178, 161] on div "MULTIMETROS FLUKE" at bounding box center [157, 157] width 98 height 9
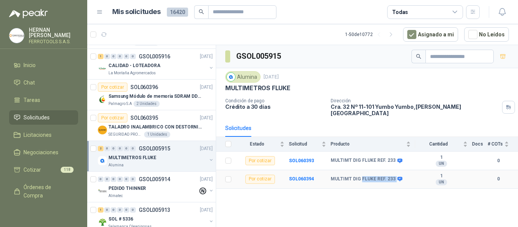
drag, startPoint x: 360, startPoint y: 174, endPoint x: 402, endPoint y: 172, distance: 41.8
click at [402, 176] on div "MULTIMT DIG FLUKE REF. 233" at bounding box center [370, 179] width 80 height 6
copy div "FLUKE REF. 233"
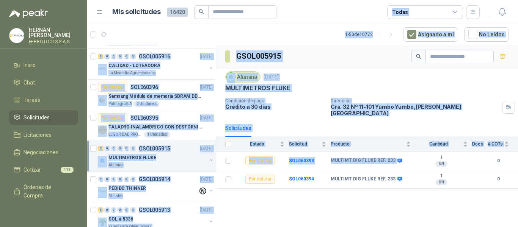
drag, startPoint x: 382, startPoint y: 115, endPoint x: 387, endPoint y: -46, distance: 161.2
click at [387, 0] on html "HERNAN RUALES FERROTOOLS S.A.S. Inicio Chat Tareas Solicitudes Licitaciones Neg…" at bounding box center [259, 113] width 518 height 227
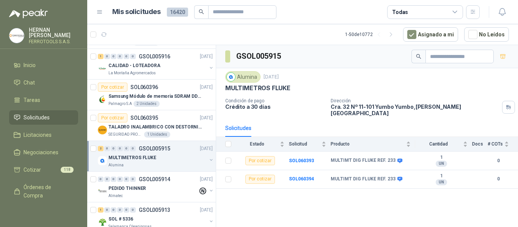
click at [368, 207] on div "GSOL005915 Alumina 6 oct, 2025 MULTIMETROS FLUKE Condición de pago Crédito a 30…" at bounding box center [367, 137] width 302 height 185
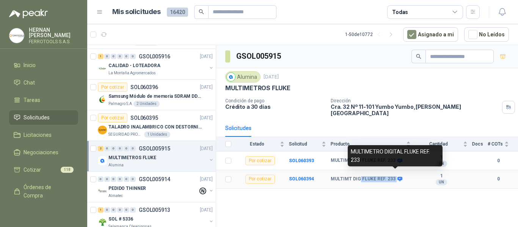
drag, startPoint x: 359, startPoint y: 175, endPoint x: 394, endPoint y: 171, distance: 35.5
click at [394, 176] on div "MULTIMT DIG FLUKE REF. 233" at bounding box center [365, 179] width 70 height 6
copy div "FLUKE REF. 233"
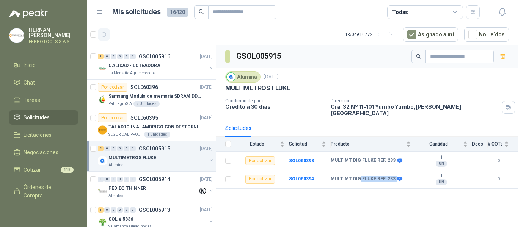
click at [106, 33] on icon "button" at bounding box center [104, 35] width 6 height 4
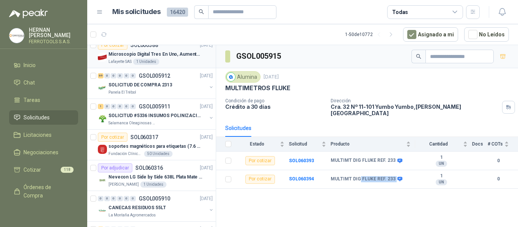
scroll to position [531, 0]
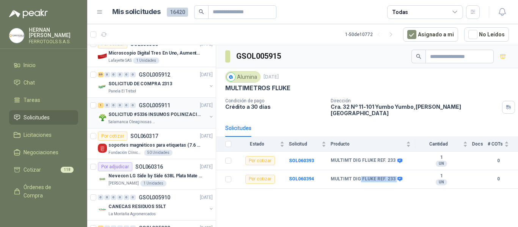
click at [181, 113] on p "SOLICITUD #5336 INSUMOS POLINIZACIÓN" at bounding box center [155, 114] width 94 height 7
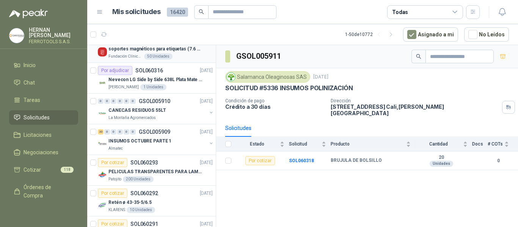
scroll to position [644, 0]
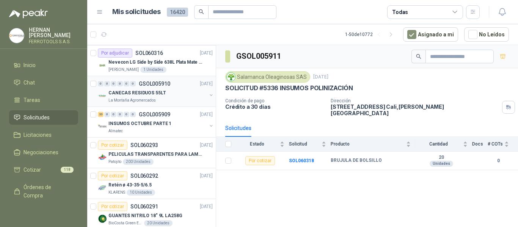
click at [182, 97] on div "CANECAS RESIDUOS 55LT" at bounding box center [157, 92] width 98 height 9
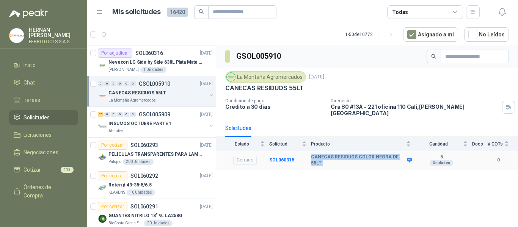
drag, startPoint x: 310, startPoint y: 154, endPoint x: 424, endPoint y: 154, distance: 113.7
click at [424, 154] on tr "Cerrado SOL060315 CANECAS RESIDUOS COLOR NEGRA DE 55LT 5 Unidades 0" at bounding box center [367, 160] width 302 height 19
click at [293, 168] on div "GSOL005910 La Montaña Agromercados 6 oct, 2025 CANECAS RESIDUOS 55LT Condición …" at bounding box center [367, 137] width 302 height 185
drag, startPoint x: 308, startPoint y: 154, endPoint x: 457, endPoint y: 160, distance: 148.7
click at [457, 160] on tr "Cerrado SOL060315 CANECAS RESIDUOS COLOR NEGRA DE 55LT 5 Unidades 0" at bounding box center [367, 160] width 302 height 19
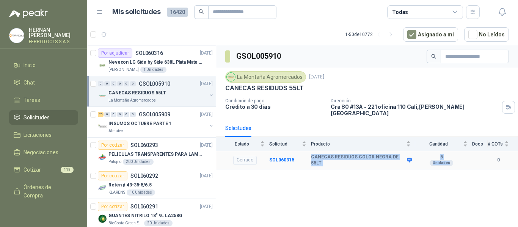
copy tr "CANECAS RESIDUOS COLOR NEGRA DE 55LT 5 Unidades"
click at [269, 200] on div "GSOL005910 La Montaña Agromercados 6 oct, 2025 CANECAS RESIDUOS 55LT Condición …" at bounding box center [367, 137] width 302 height 185
click at [182, 160] on div "Patojito 200 Unidades" at bounding box center [160, 162] width 104 height 6
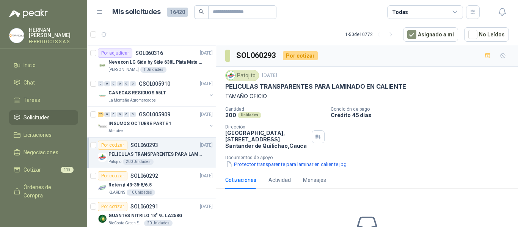
scroll to position [682, 0]
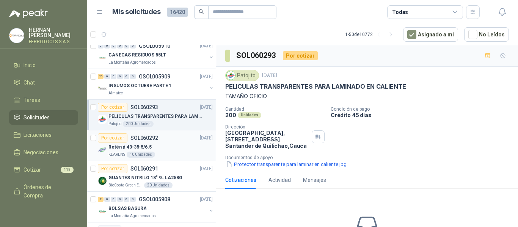
click at [179, 149] on div "Retén ø 43-35-5/6.5" at bounding box center [160, 147] width 104 height 9
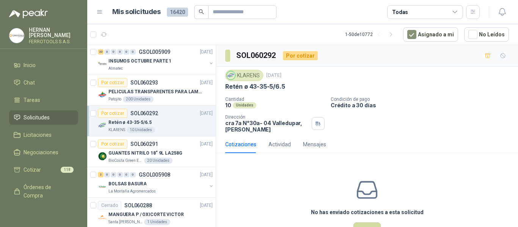
scroll to position [720, 0]
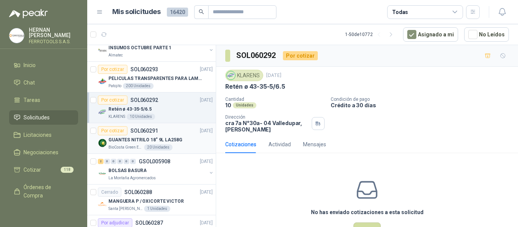
click at [179, 143] on div "GUANTES NITRILO 18" 9L LA258G" at bounding box center [160, 139] width 104 height 9
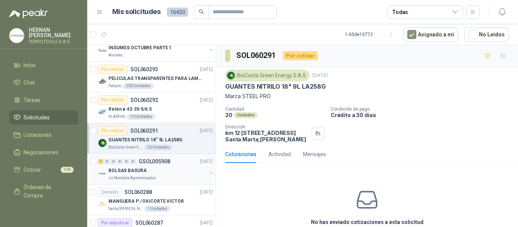
click at [171, 171] on div "BOLSAS BASURA" at bounding box center [157, 170] width 98 height 9
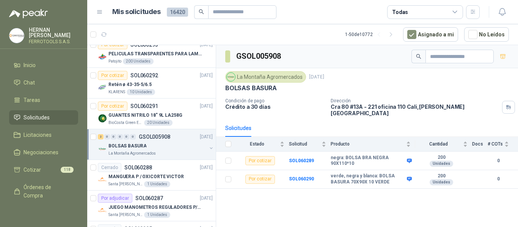
scroll to position [758, 0]
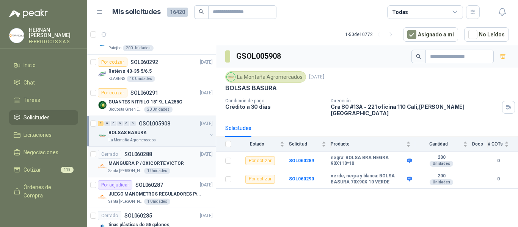
click at [179, 161] on p "MANGUERA P / OXICORTE VICTOR" at bounding box center [145, 163] width 75 height 7
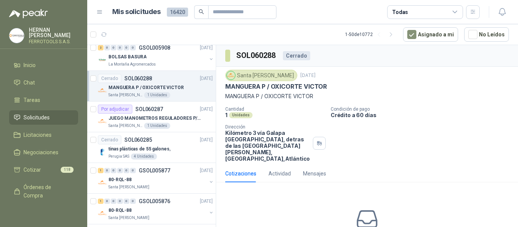
scroll to position [28, 0]
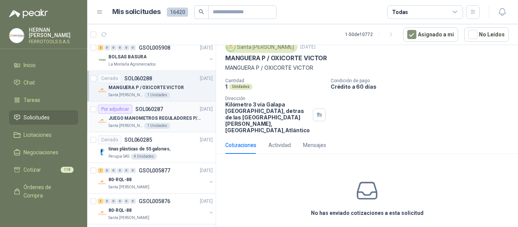
click at [154, 113] on div "Por adjudicar SOL060287" at bounding box center [130, 109] width 65 height 9
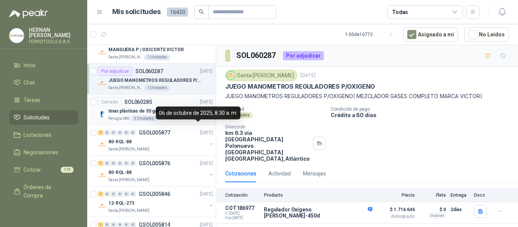
scroll to position [910, 0]
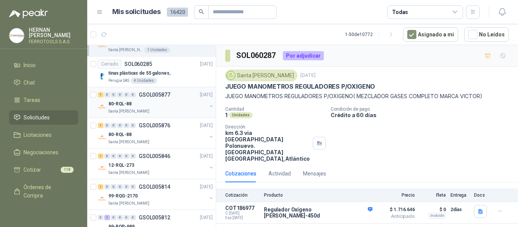
click at [170, 108] on div "Santa [PERSON_NAME]" at bounding box center [157, 111] width 98 height 6
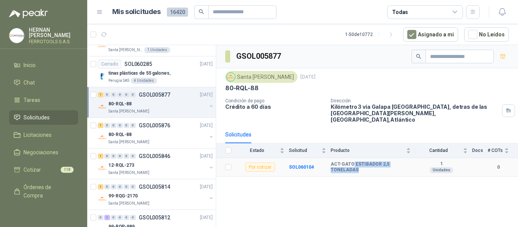
drag, startPoint x: 352, startPoint y: 159, endPoint x: 373, endPoint y: 167, distance: 22.3
click at [373, 167] on td "ACT-GATO ESTIBADOR 2,5 TONELADAS" at bounding box center [372, 167] width 85 height 19
click at [356, 199] on div "GSOL005877 Santa Anita Napoles 6 oct, 2025 80-RQL-88 Condición de pago Crédito …" at bounding box center [367, 137] width 302 height 185
click at [295, 164] on b "SOL060104" at bounding box center [301, 166] width 25 height 5
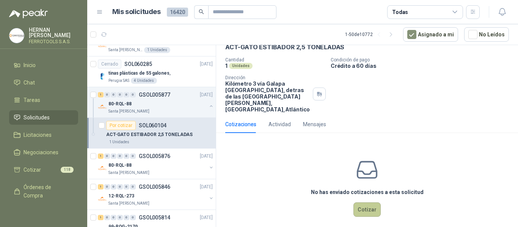
click at [358, 202] on button "Cotizar" at bounding box center [366, 209] width 27 height 14
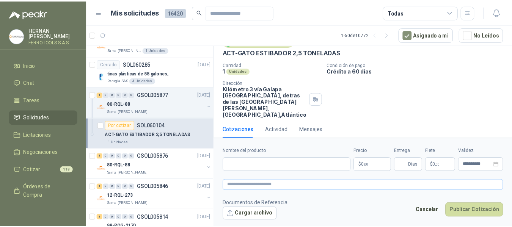
scroll to position [34, 0]
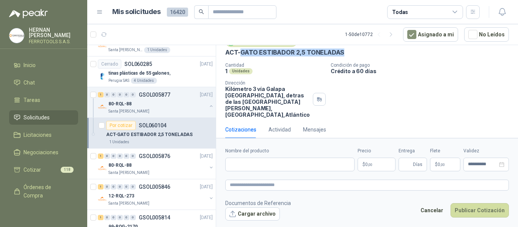
drag, startPoint x: 241, startPoint y: 53, endPoint x: 354, endPoint y: 58, distance: 113.4
click at [354, 58] on div "Santa Anita Napoles 6 oct, 2025 ACT-GATO ESTIBADOR 2,5 TONELADAS Cantidad 1 Uni…" at bounding box center [367, 77] width 284 height 82
copy p "GATO ESTIBADOR 2,5 TONELADAS"
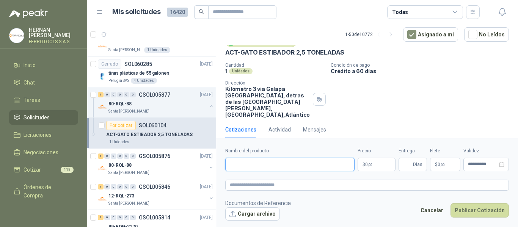
click at [317, 166] on input "Nombre del producto" at bounding box center [289, 165] width 129 height 14
paste input "**********"
click at [274, 165] on input "**********" at bounding box center [289, 165] width 129 height 14
drag, startPoint x: 305, startPoint y: 168, endPoint x: 58, endPoint y: 141, distance: 248.2
click at [58, 141] on div "HERNAN RUALES FERROTOOLS S.A.S. Inicio Chat Tareas Solicitudes Licitaciones Neg…" at bounding box center [259, 113] width 518 height 227
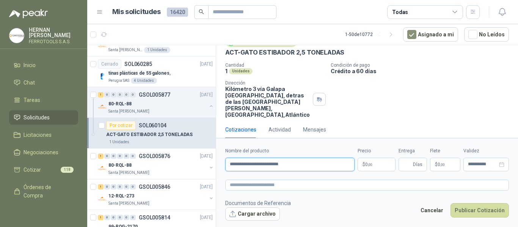
click at [307, 166] on input "**********" at bounding box center [289, 165] width 129 height 14
drag, startPoint x: 332, startPoint y: 164, endPoint x: 12, endPoint y: 158, distance: 319.9
click at [12, 158] on div "HERNAN RUALES FERROTOOLS S.A.S. Inicio Chat Tareas Solicitudes Licitaciones Neg…" at bounding box center [259, 113] width 518 height 227
type input "**********"
click at [258, 181] on textarea at bounding box center [367, 185] width 284 height 11
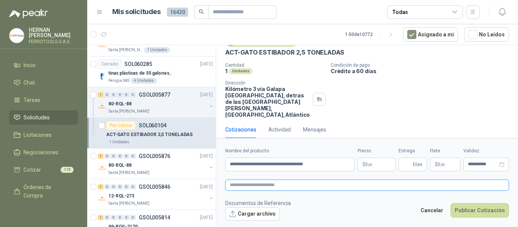
paste textarea "**********"
type textarea "**********"
click at [374, 164] on body "HERNAN RUALES FERROTOOLS S.A.S. Inicio Chat Tareas Solicitudes Licitaciones Neg…" at bounding box center [259, 113] width 518 height 227
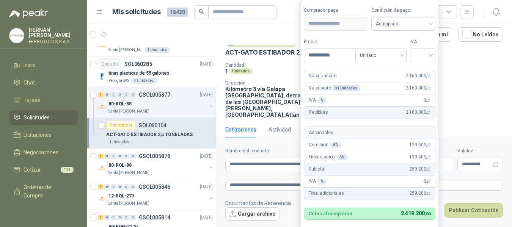
type input "**********"
click at [427, 62] on form "**********" at bounding box center [369, 124] width 138 height 251
click at [426, 58] on input "search" at bounding box center [422, 54] width 17 height 11
click at [423, 69] on div "19%" at bounding box center [424, 71] width 14 height 8
click at [424, 40] on label "IVA" at bounding box center [424, 41] width 26 height 7
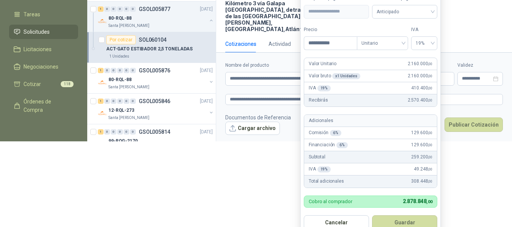
scroll to position [87, 0]
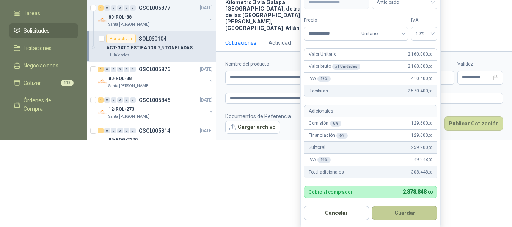
click at [406, 213] on button "Guardar" at bounding box center [404, 213] width 65 height 14
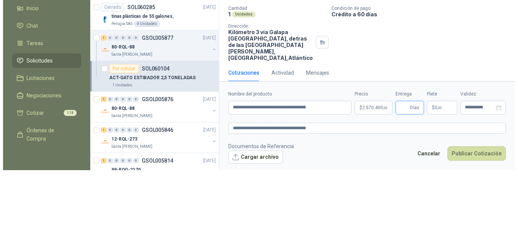
scroll to position [0, 0]
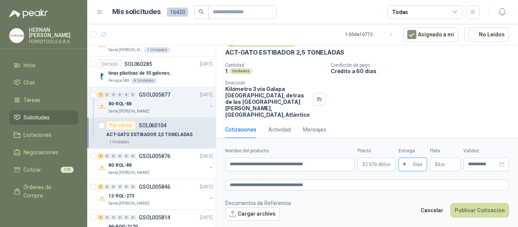
type input "*"
click at [444, 164] on span ",00" at bounding box center [442, 165] width 5 height 4
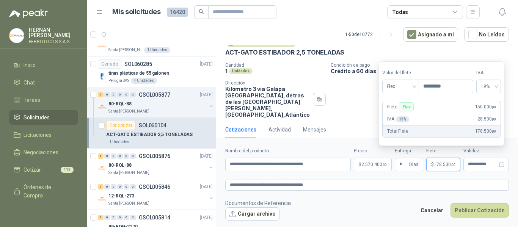
type input "*********"
click at [386, 211] on footer "Documentos de Referencia Cargar archivo Cancelar Publicar Cotización" at bounding box center [367, 210] width 284 height 22
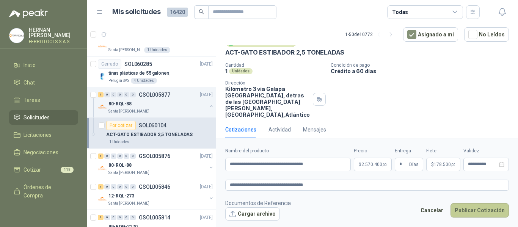
click at [482, 210] on button "Publicar Cotización" at bounding box center [479, 210] width 58 height 14
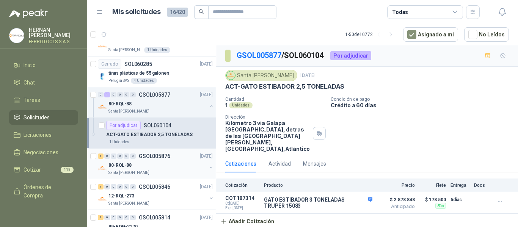
click at [155, 162] on div "80-RQL-88" at bounding box center [157, 165] width 98 height 9
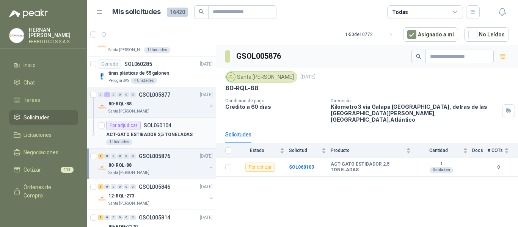
click at [177, 133] on p "ACT-GATO ESTIBADOR 2,5 TONELADAS" at bounding box center [149, 134] width 86 height 7
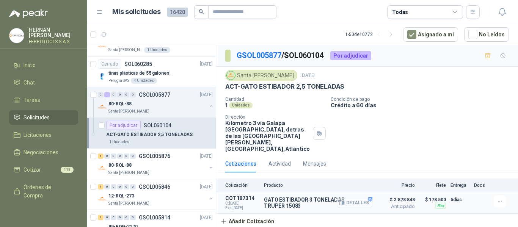
click at [358, 198] on button "Detalles" at bounding box center [355, 203] width 36 height 10
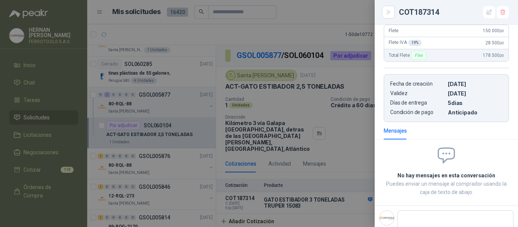
click at [172, 164] on div at bounding box center [259, 113] width 518 height 227
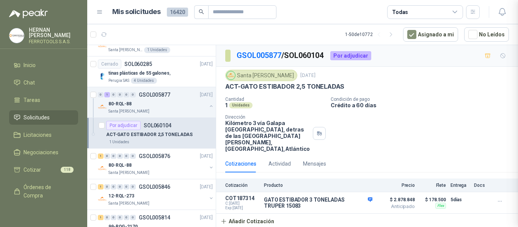
scroll to position [268, 0]
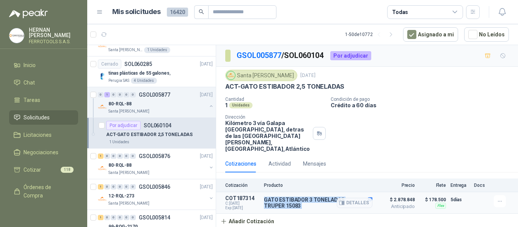
drag, startPoint x: 265, startPoint y: 195, endPoint x: 282, endPoint y: 205, distance: 20.2
click at [282, 205] on article "COT187314 C: 06/10/2025 Exp: 05/11/2025 GATO ESTIBADOR 3 TONELADAS TRUPER 15083…" at bounding box center [367, 203] width 302 height 22
copy div "GATO ESTIBADOR 3 TONELADAS TRUPER 15083"
click at [163, 164] on div "80-RQL-88" at bounding box center [157, 165] width 98 height 9
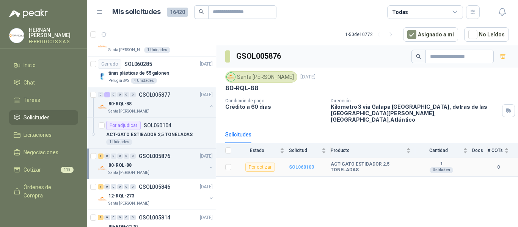
click at [296, 164] on b "SOL060103" at bounding box center [301, 166] width 25 height 5
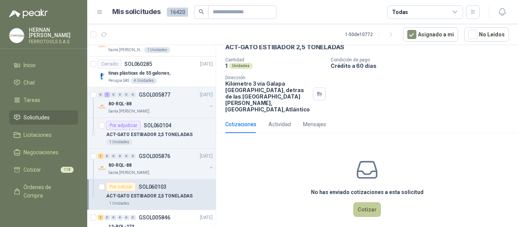
click at [358, 202] on button "Cotizar" at bounding box center [366, 209] width 27 height 14
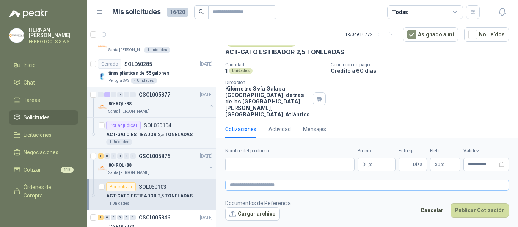
scroll to position [34, 0]
click at [283, 165] on input "Nombre del producto" at bounding box center [289, 165] width 129 height 14
paste input "**********"
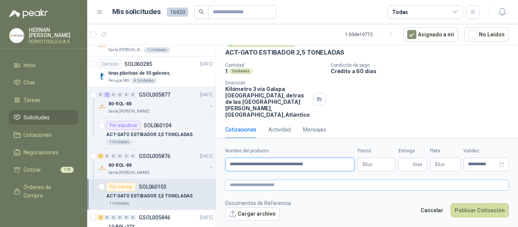
type input "**********"
click at [310, 183] on textarea at bounding box center [367, 185] width 284 height 11
paste textarea "**********"
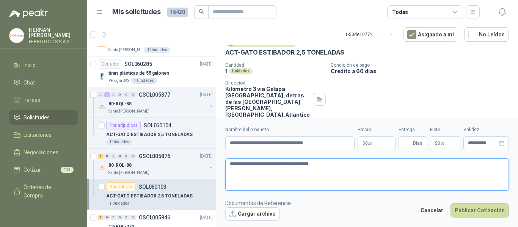
type textarea "**********"
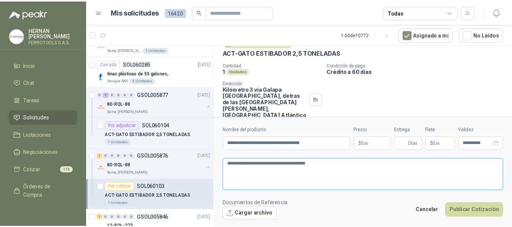
scroll to position [39, 0]
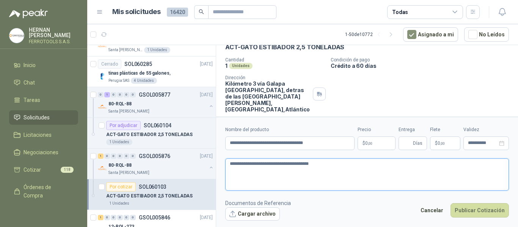
type textarea "**********"
click at [376, 141] on body "HERNAN RUALES FERROTOOLS S.A.S. Inicio Chat Tareas Solicitudes Licitaciones Neg…" at bounding box center [259, 113] width 518 height 227
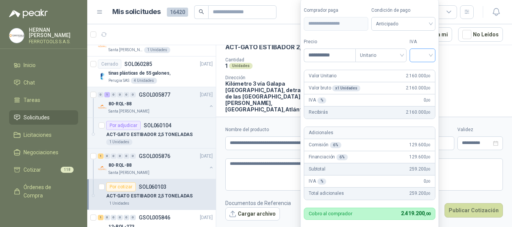
type input "**********"
click at [428, 54] on input "search" at bounding box center [422, 54] width 17 height 11
click at [426, 69] on div "19%" at bounding box center [424, 71] width 14 height 8
click at [424, 37] on form "**********" at bounding box center [370, 124] width 140 height 251
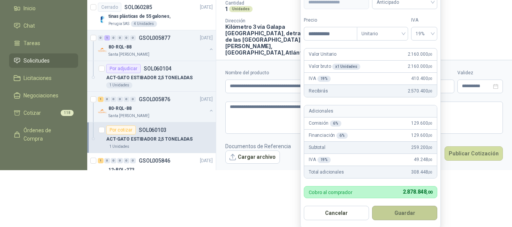
click at [411, 214] on button "Guardar" at bounding box center [404, 213] width 65 height 14
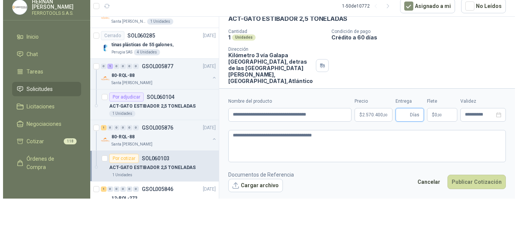
scroll to position [0, 0]
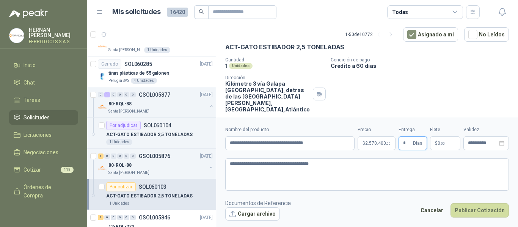
type input "*"
click at [442, 139] on p "$ 0 ,00" at bounding box center [445, 143] width 30 height 14
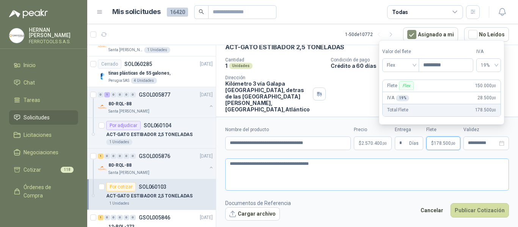
type input "*********"
click at [416, 183] on textarea "**********" at bounding box center [367, 174] width 284 height 32
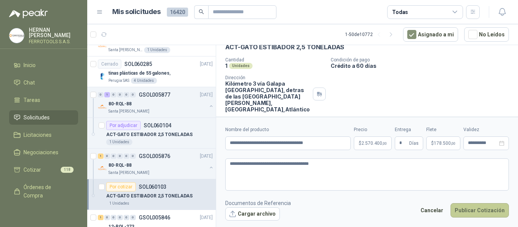
click at [484, 208] on button "Publicar Cotización" at bounding box center [479, 210] width 58 height 14
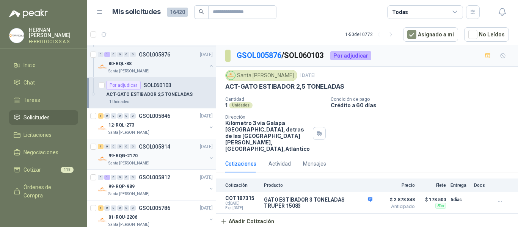
scroll to position [1023, 0]
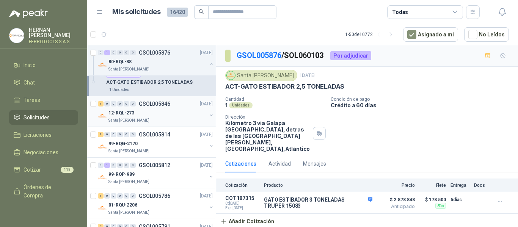
click at [171, 112] on div "12-RQL-273" at bounding box center [157, 112] width 98 height 9
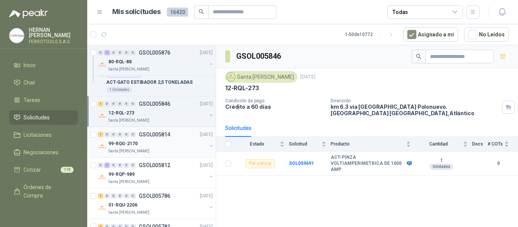
click at [152, 149] on div "Santa [PERSON_NAME]" at bounding box center [157, 151] width 98 height 6
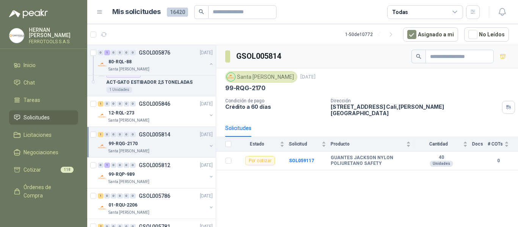
scroll to position [1061, 0]
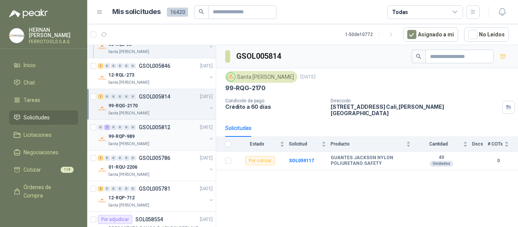
click at [151, 133] on div "99-RQP-989" at bounding box center [157, 136] width 98 height 9
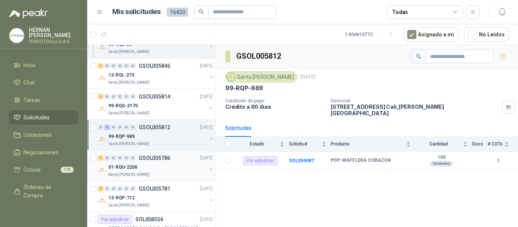
click at [175, 169] on div "01-RQU-2206" at bounding box center [157, 167] width 98 height 9
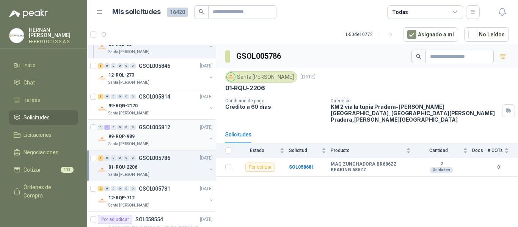
click at [177, 143] on div "Santa [PERSON_NAME]" at bounding box center [157, 144] width 98 height 6
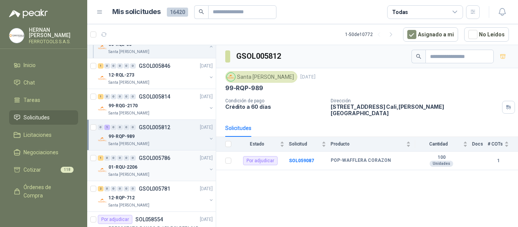
click at [171, 168] on div "01-RQU-2206" at bounding box center [157, 167] width 98 height 9
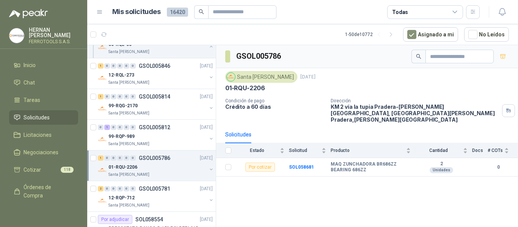
scroll to position [1099, 0]
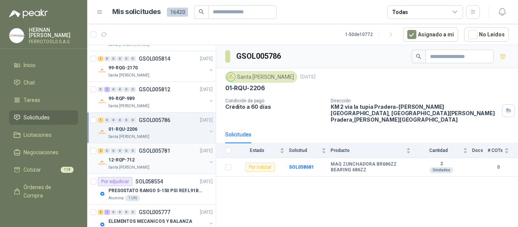
click at [171, 158] on div "12-RQP-712" at bounding box center [157, 159] width 98 height 9
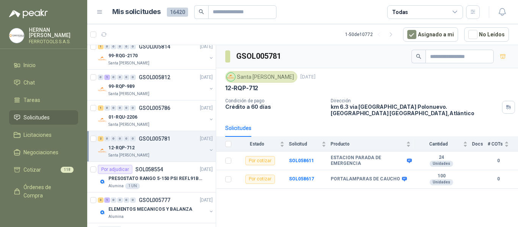
scroll to position [1081, 0]
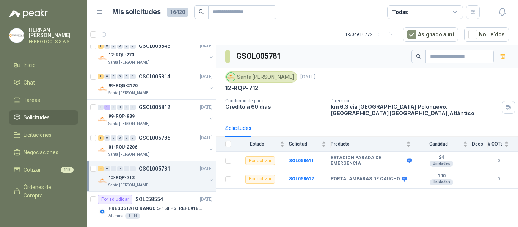
click at [292, 202] on div "GSOL005781 Santa Anita Napoles 6 oct, 2025 12-RQP-712 Condición de pago Crédito…" at bounding box center [367, 137] width 302 height 185
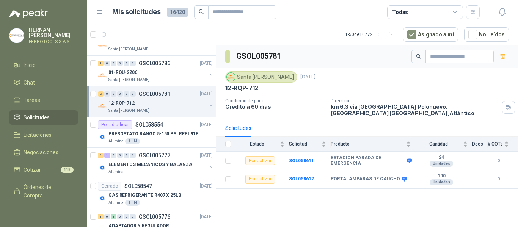
scroll to position [1157, 0]
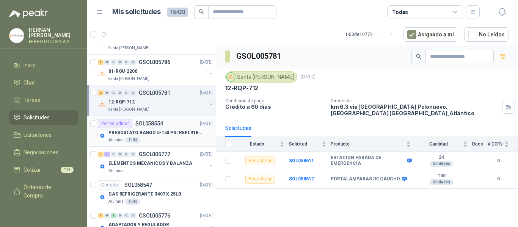
click at [160, 125] on p "SOL058554" at bounding box center [149, 123] width 28 height 5
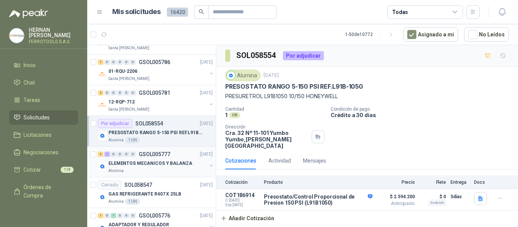
click at [175, 163] on p "ELEMENTOS MECANICOS Y BALANZA" at bounding box center [150, 163] width 84 height 7
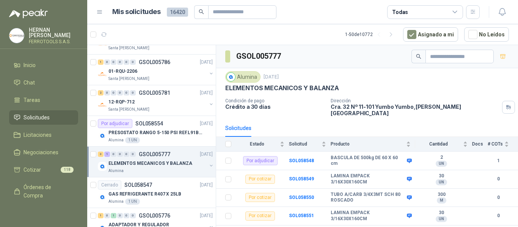
scroll to position [1195, 0]
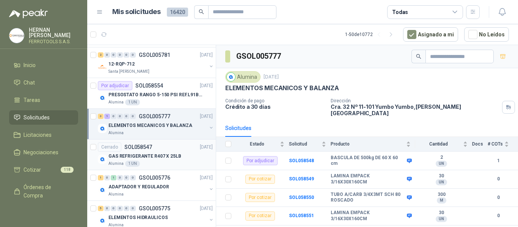
click at [182, 152] on div "GAS REFRIGERANTE R407 X 25LB" at bounding box center [160, 156] width 104 height 9
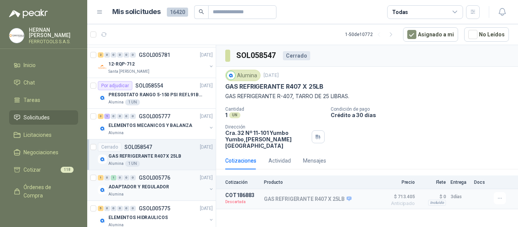
click at [172, 180] on div "1 0 1 0 0 0 GSOL005776 03/10/25" at bounding box center [156, 177] width 116 height 9
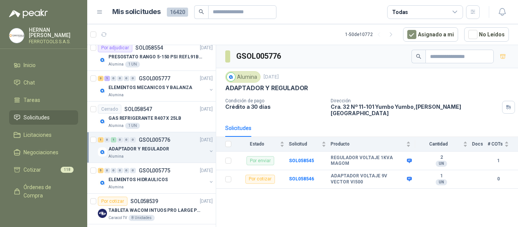
scroll to position [1271, 0]
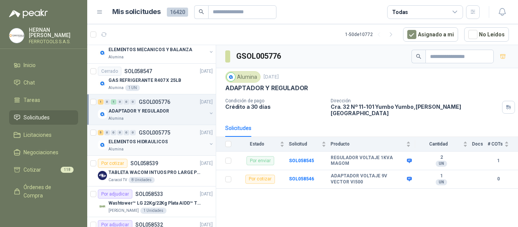
click at [177, 143] on div "ELEMENTOS HIDRAULICOS" at bounding box center [157, 141] width 98 height 9
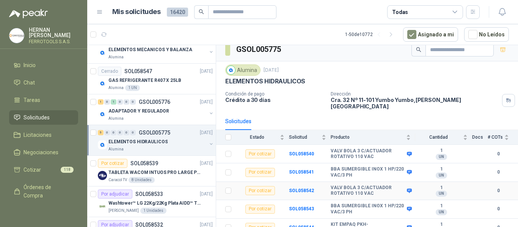
scroll to position [9, 0]
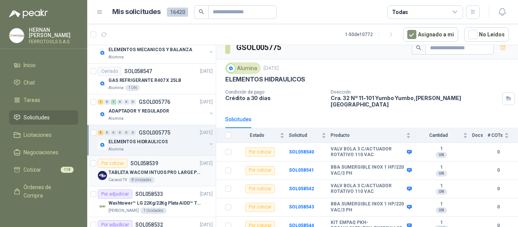
click at [179, 171] on p "TABLETA WACOM INTUOS PRO LARGE PTK870K0A" at bounding box center [155, 172] width 94 height 7
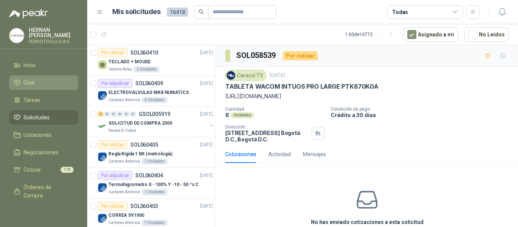
click at [39, 81] on li "Chat" at bounding box center [44, 82] width 60 height 8
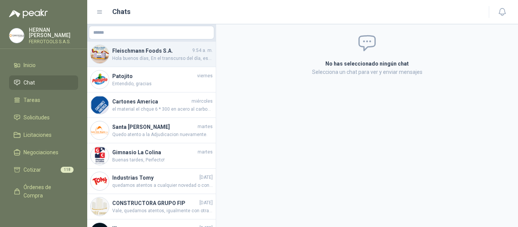
click at [169, 61] on span "Hola buenos días, En el transcurso del día, estaremos realizando la entrega de …" at bounding box center [162, 58] width 100 height 7
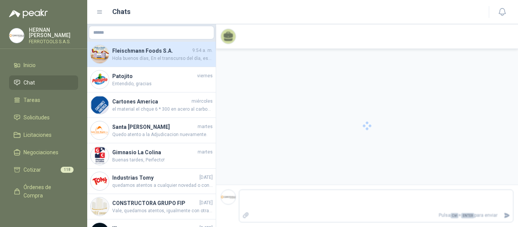
scroll to position [261, 0]
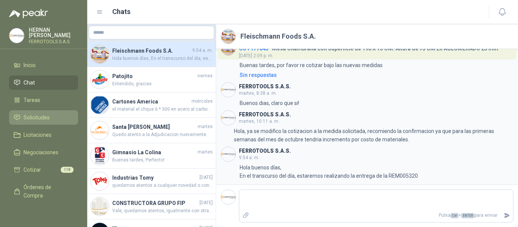
click at [33, 119] on span "Solicitudes" at bounding box center [36, 117] width 26 height 8
